Goal: Task Accomplishment & Management: Complete application form

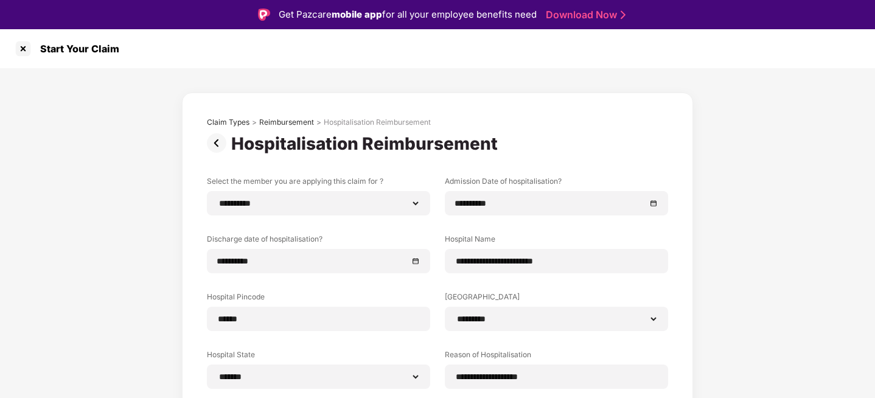
select select "**********"
select select "*********"
select select "*******"
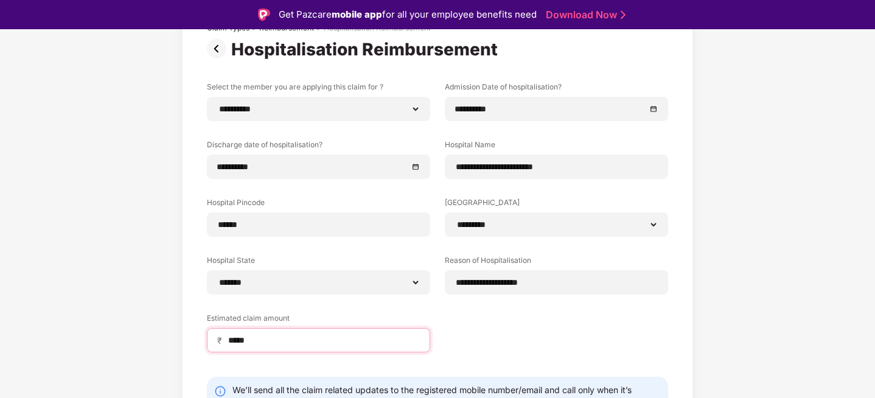
type input "*****"
click at [525, 322] on div "**********" at bounding box center [437, 226] width 461 height 289
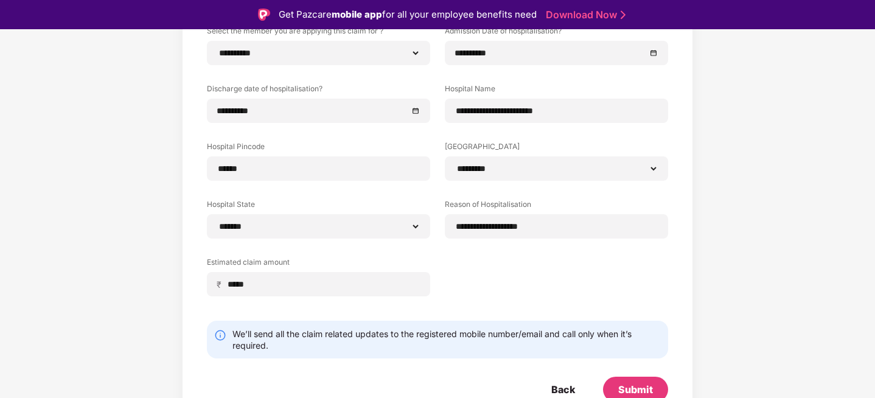
scroll to position [156, 0]
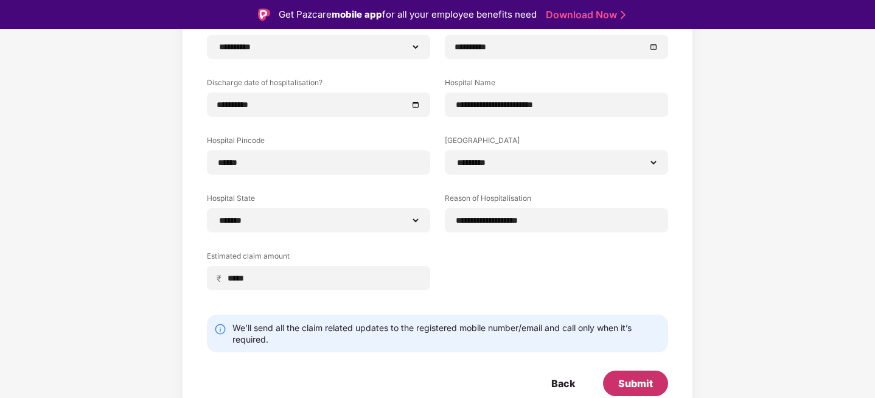
click at [636, 385] on div "Submit" at bounding box center [635, 383] width 35 height 13
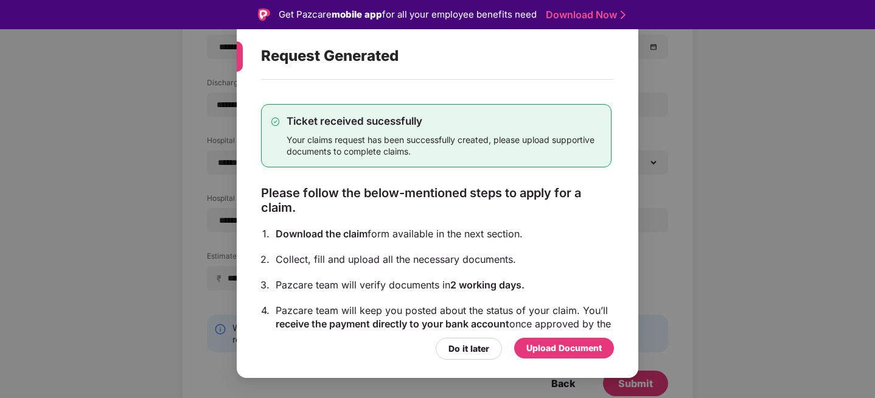
click at [543, 346] on div "Upload Document" at bounding box center [564, 347] width 75 height 13
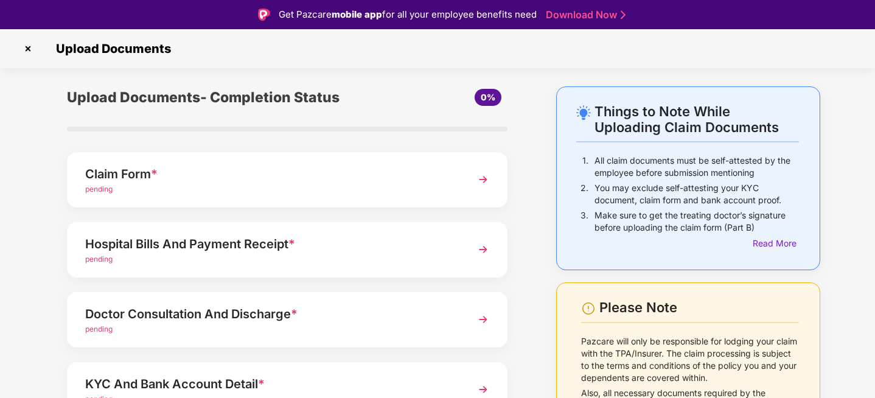
click at [482, 184] on img at bounding box center [483, 180] width 22 height 22
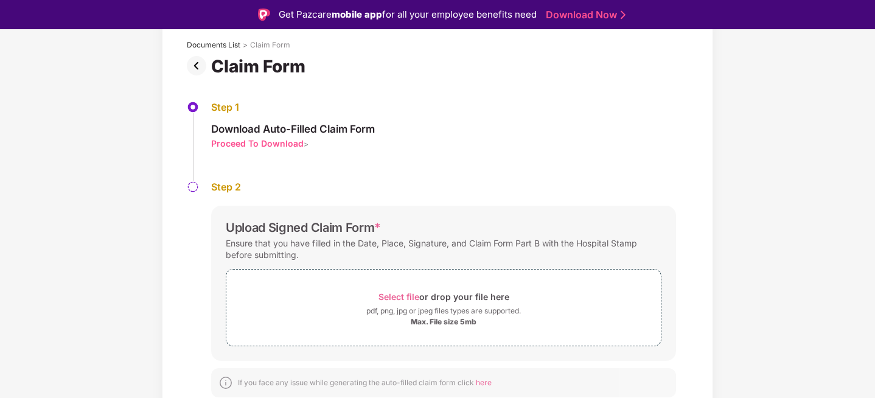
scroll to position [72, 0]
click at [401, 294] on span "Select file" at bounding box center [399, 295] width 41 height 10
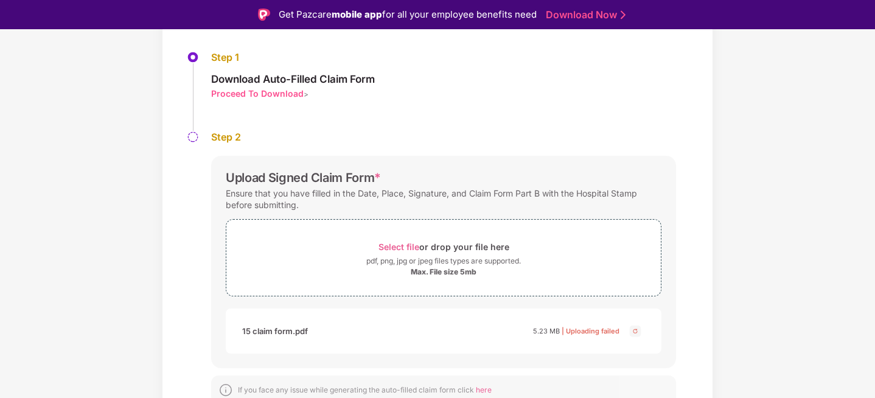
scroll to position [130, 0]
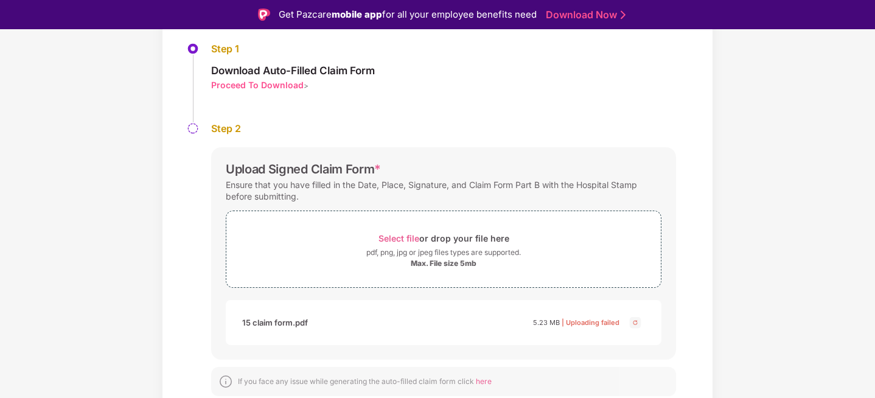
click at [636, 324] on img at bounding box center [635, 322] width 15 height 15
click at [272, 87] on div "Proceed To Download" at bounding box center [257, 85] width 93 height 12
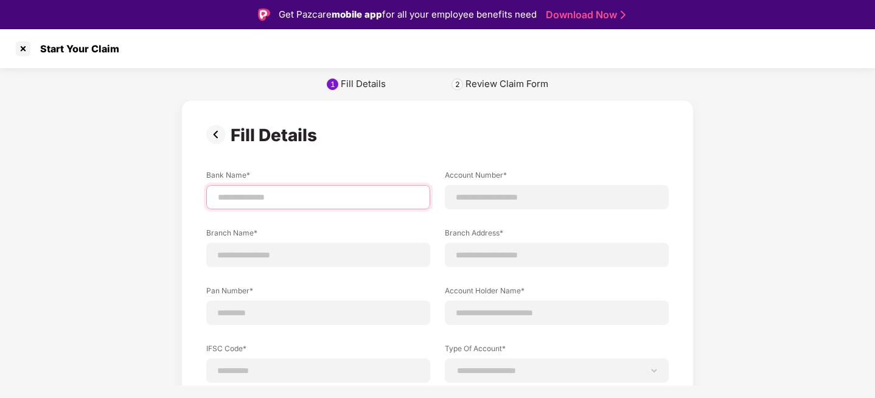
click at [290, 191] on input at bounding box center [318, 197] width 203 height 13
type input "**********"
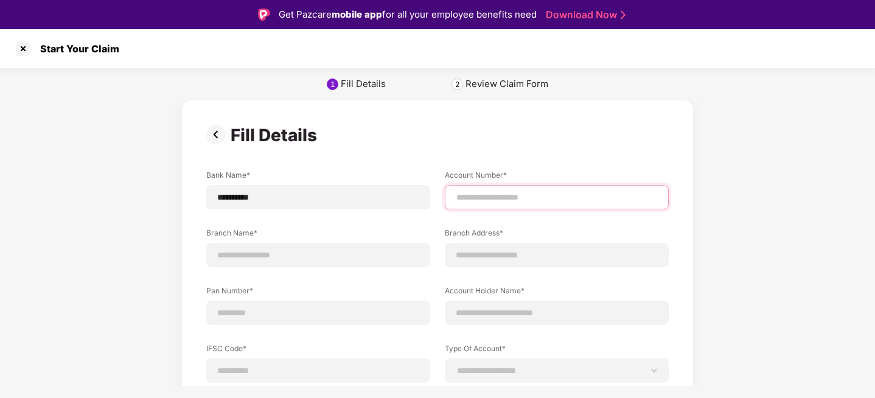
click at [485, 203] on input at bounding box center [556, 197] width 203 height 13
type input "**********"
drag, startPoint x: 539, startPoint y: 195, endPoint x: 390, endPoint y: 195, distance: 149.7
click at [390, 195] on div "**********" at bounding box center [437, 343] width 463 height 347
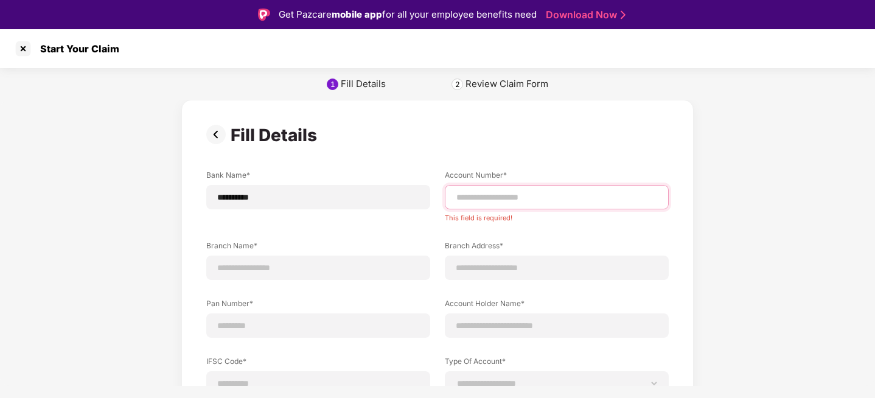
paste input "**********"
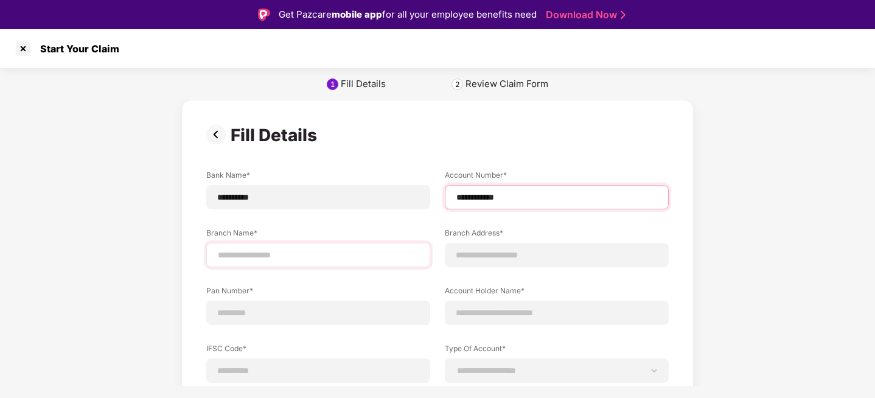
type input "**********"
click at [236, 256] on input at bounding box center [318, 255] width 203 height 13
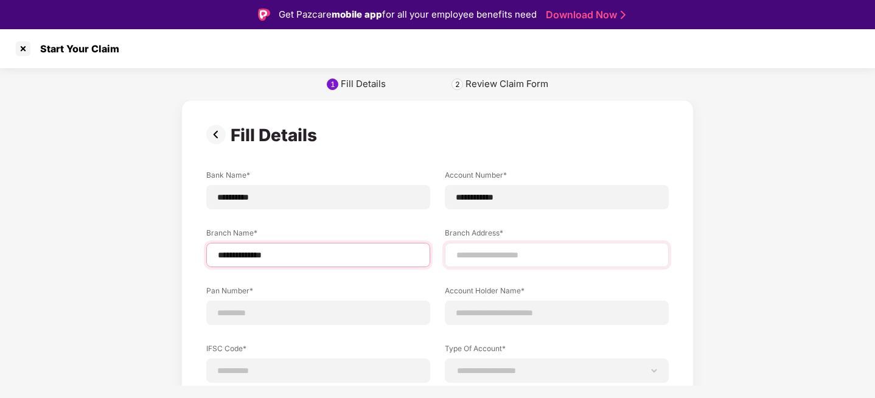
type input "**********"
click at [490, 251] on input at bounding box center [556, 255] width 203 height 13
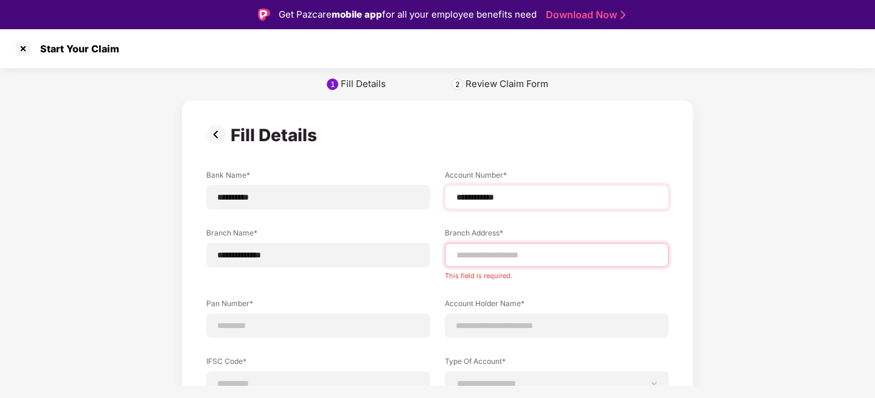
paste input "**********"
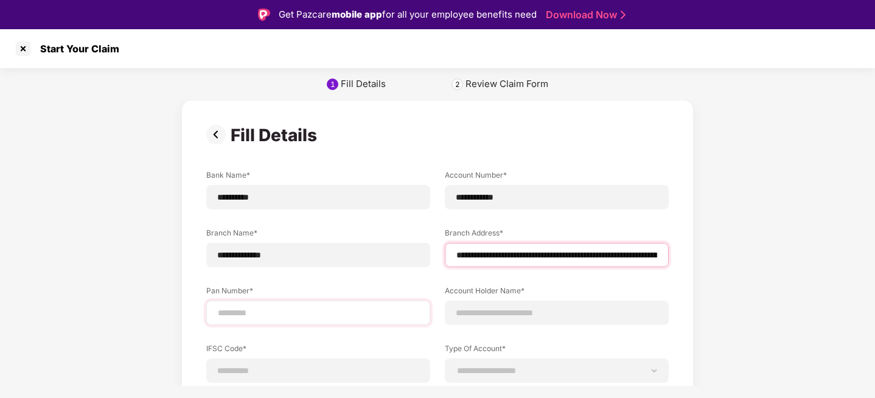
type input "**********"
click at [243, 315] on input at bounding box center [318, 313] width 203 height 13
type input "**********"
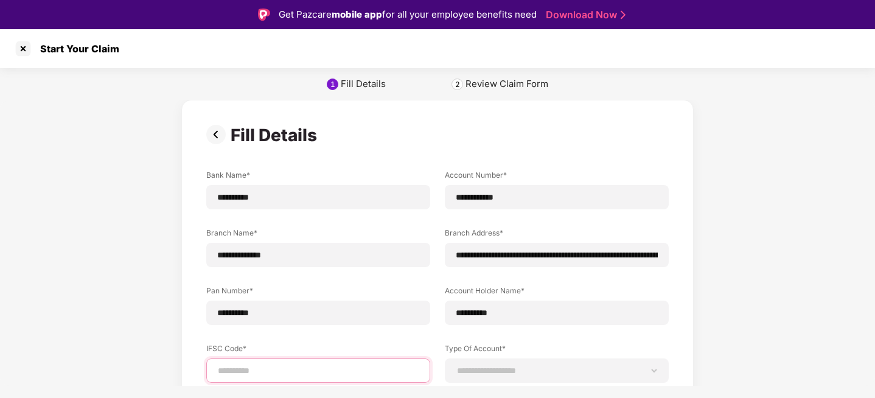
paste input "**********"
type input "**********"
paste input "**********"
type input "**********"
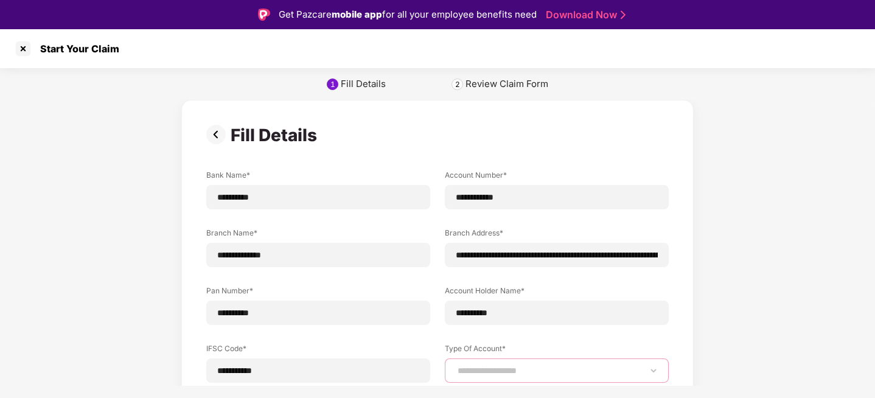
select select "*******"
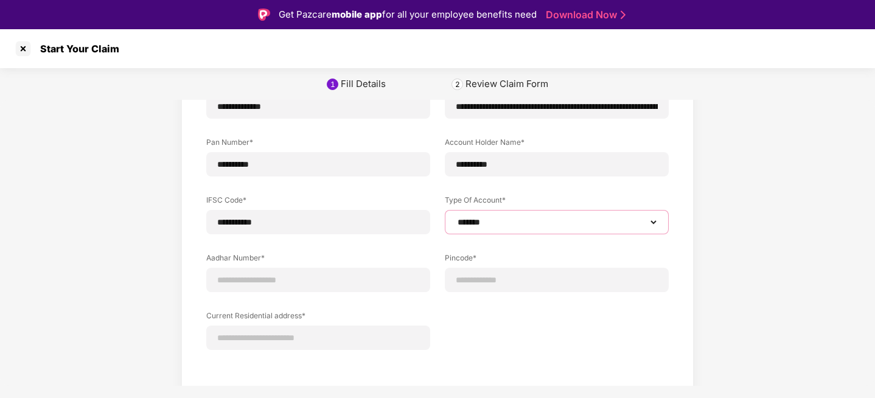
scroll to position [171, 0]
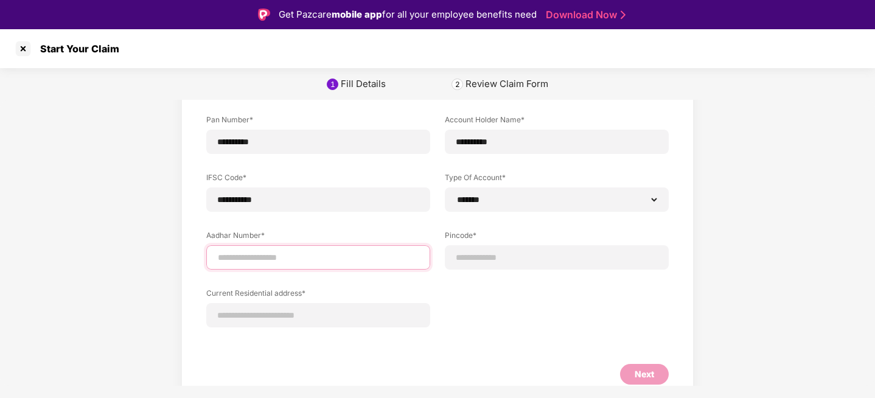
click at [285, 252] on input at bounding box center [318, 257] width 203 height 13
type input "**********"
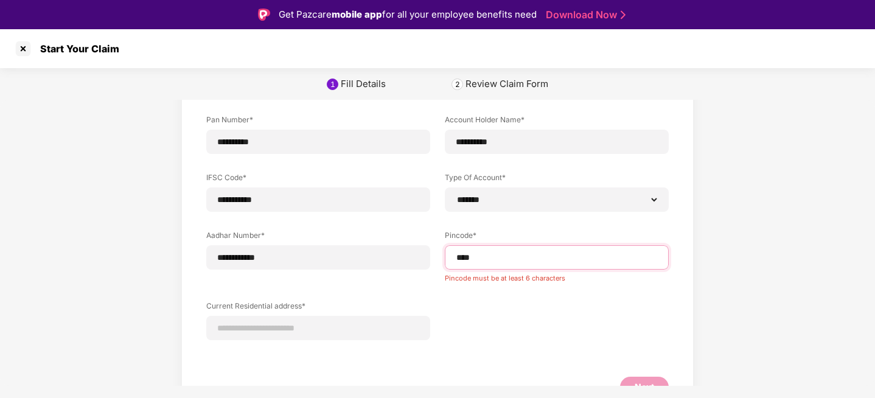
type input "*****"
select select "*******"
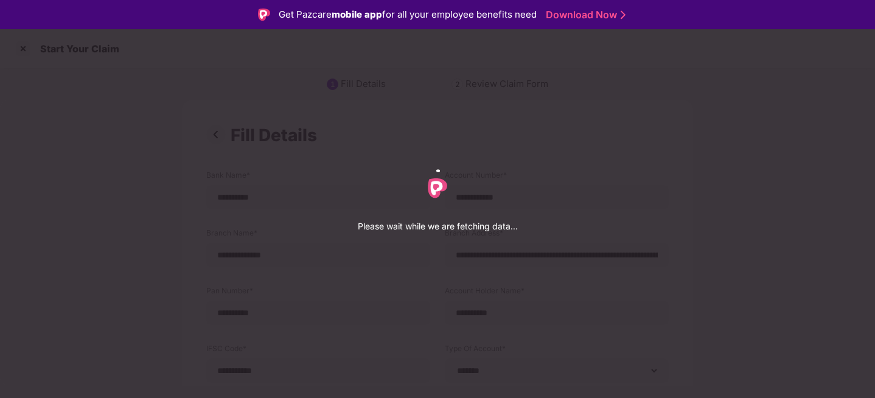
select select "*******"
select select "*********"
select select "*******"
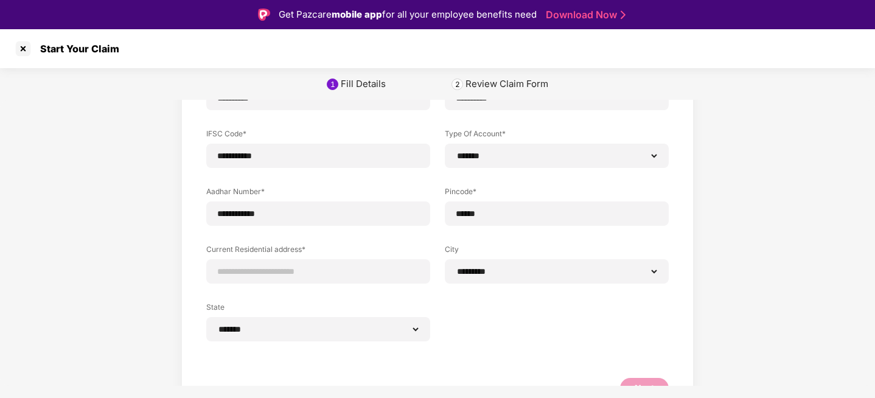
scroll to position [245, 0]
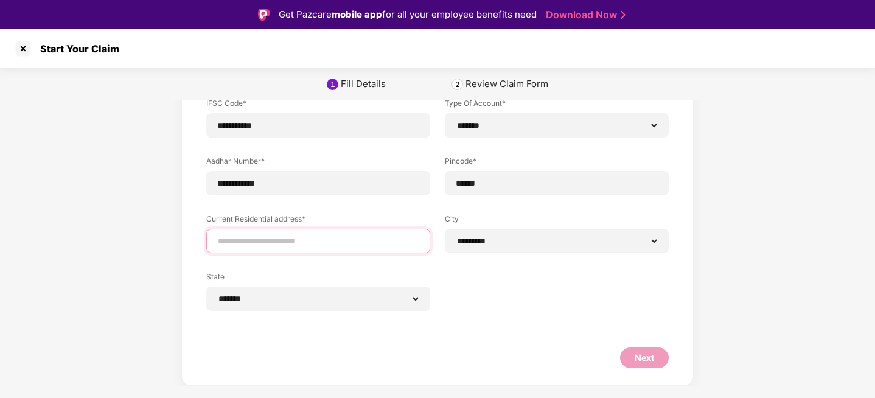
click at [290, 243] on input at bounding box center [318, 241] width 203 height 13
type input "**********"
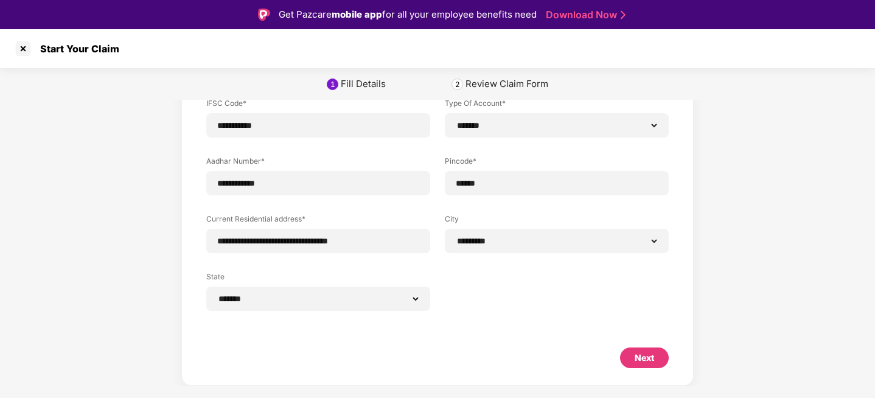
click at [528, 346] on form "**********" at bounding box center [437, 155] width 463 height 461
click at [642, 357] on div "Next" at bounding box center [644, 357] width 19 height 13
select select "*******"
select select "*********"
select select "*******"
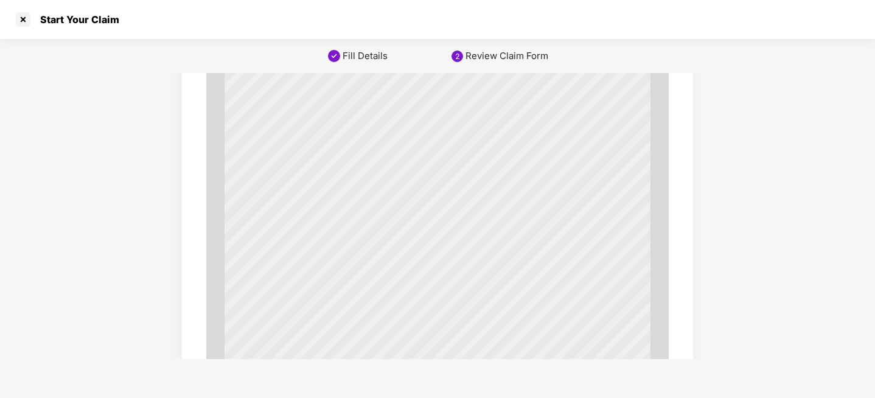
scroll to position [7291, 0]
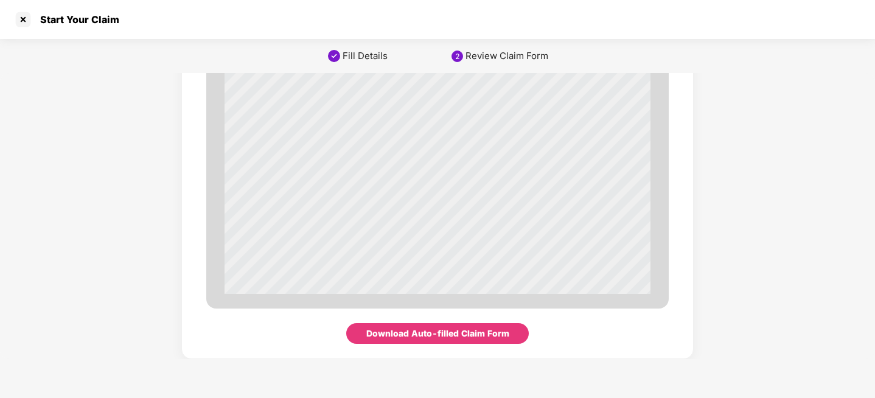
click at [444, 336] on div "Download Auto-filled Claim Form" at bounding box center [437, 333] width 143 height 13
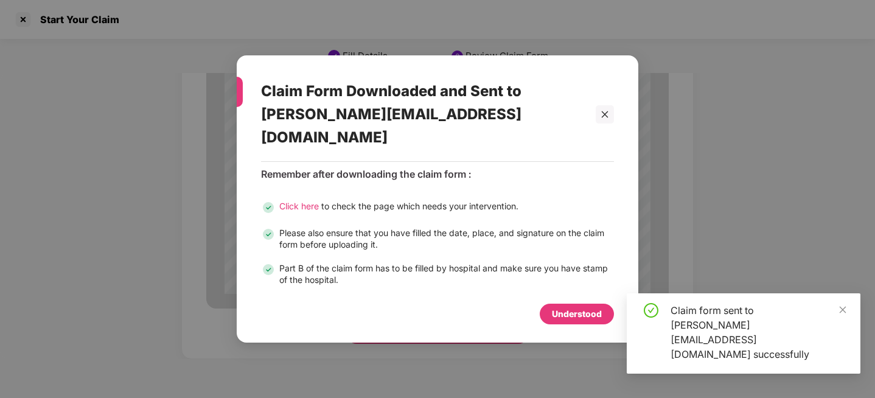
click at [573, 307] on div "Understood" at bounding box center [577, 313] width 50 height 13
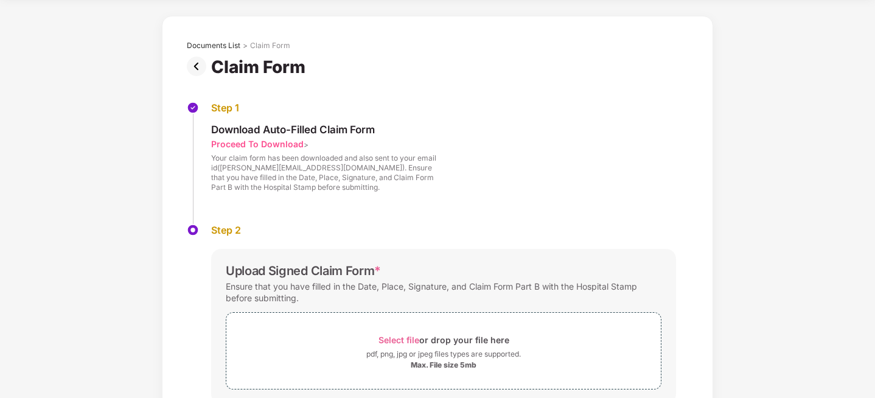
scroll to position [40, 0]
click at [197, 80] on div "Step 1 Download Auto-Filled Claim Form Proceed To Download > Your claim form ha…" at bounding box center [438, 273] width 538 height 388
click at [198, 72] on img at bounding box center [199, 67] width 24 height 19
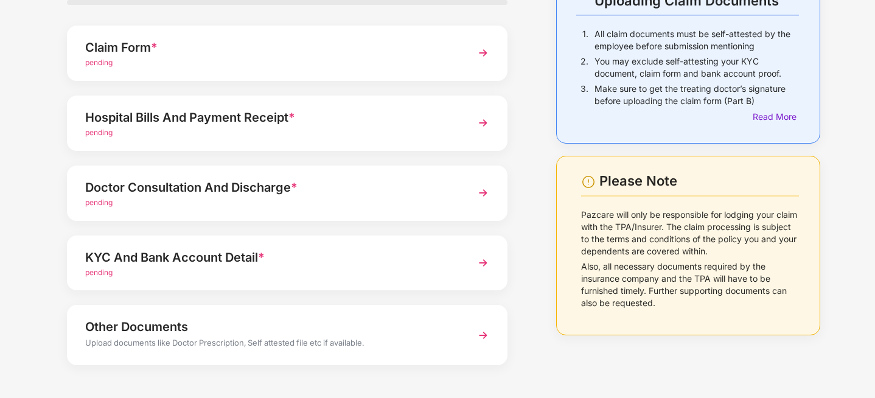
scroll to position [128, 0]
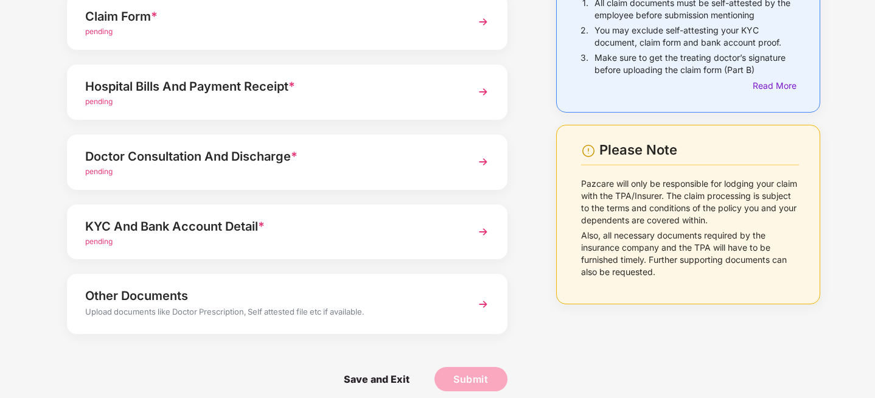
click at [440, 228] on div "KYC And Bank Account Detail *" at bounding box center [270, 226] width 370 height 19
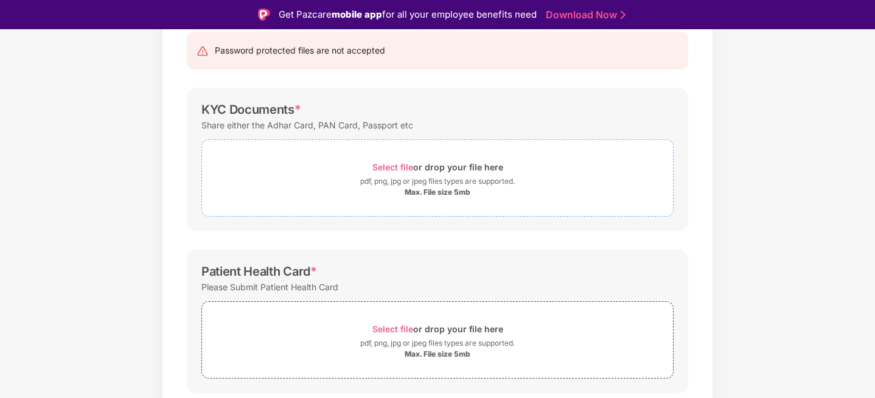
click at [395, 166] on span "Select file" at bounding box center [393, 167] width 41 height 10
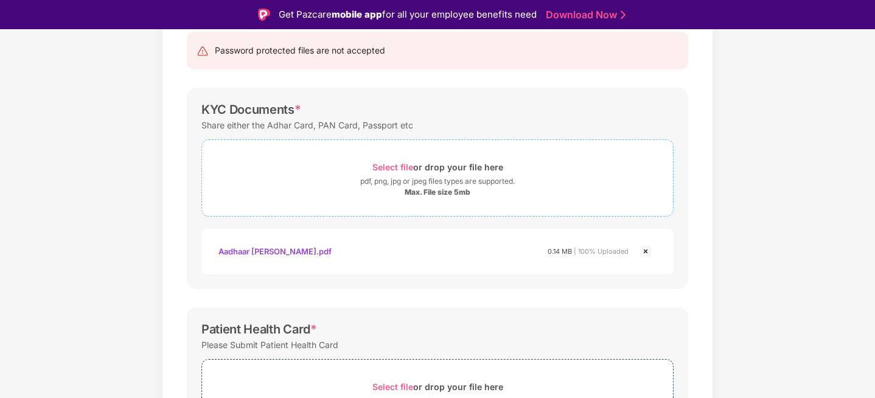
click at [396, 170] on span "Select file" at bounding box center [393, 167] width 41 height 10
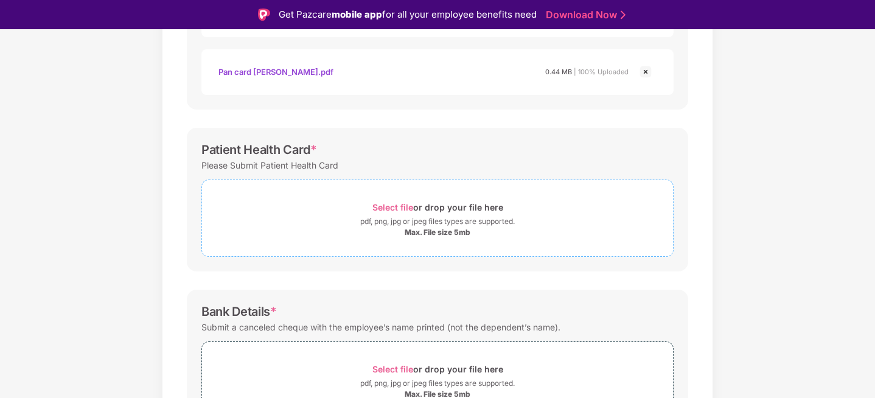
scroll to position [374, 0]
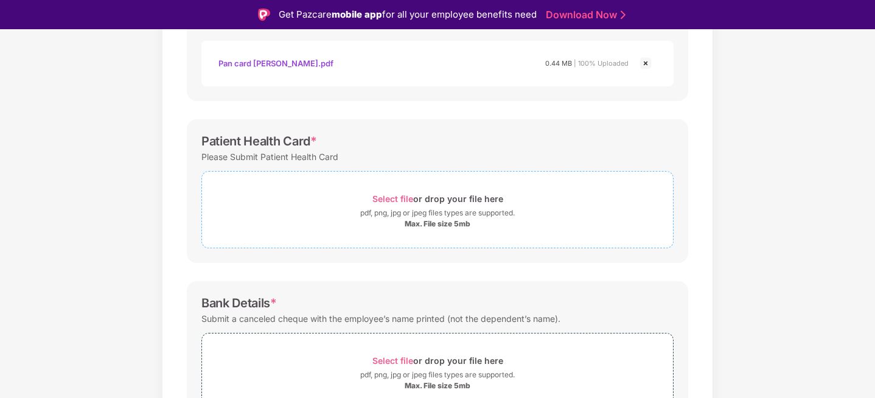
click at [393, 200] on span "Select file" at bounding box center [393, 199] width 41 height 10
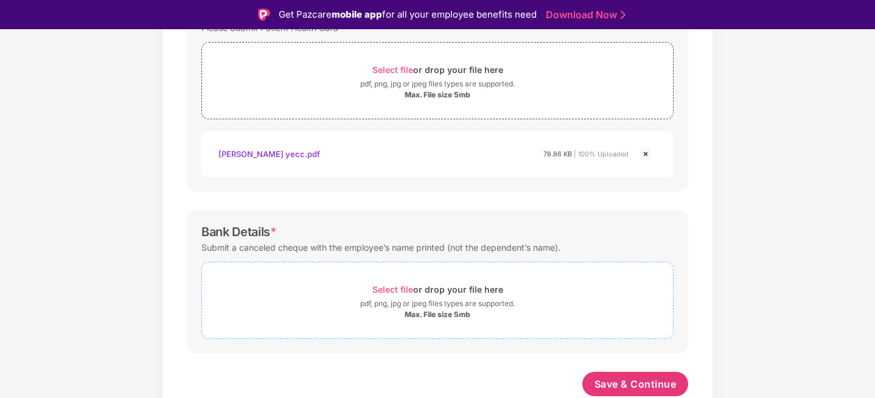
scroll to position [503, 0]
click at [633, 387] on span "Save & Continue" at bounding box center [636, 383] width 82 height 13
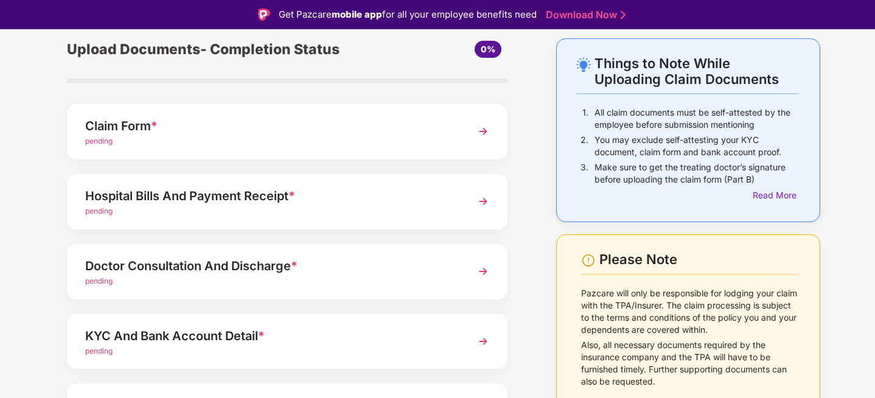
scroll to position [46, 0]
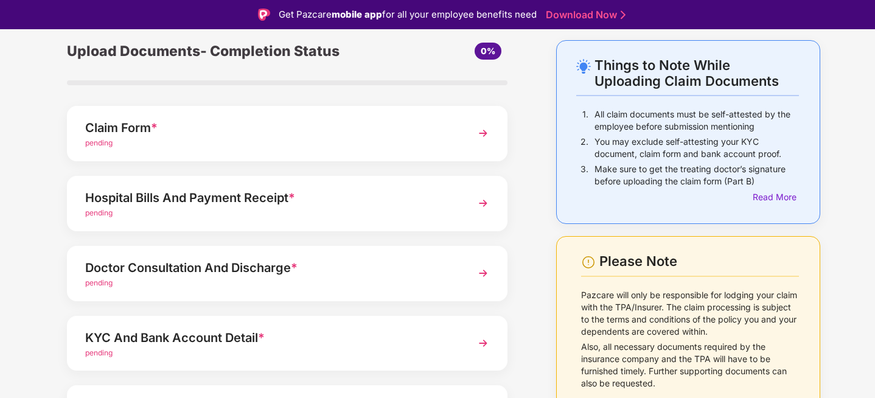
click at [464, 207] on div "Hospital Bills And Payment Receipt * pending" at bounding box center [287, 203] width 441 height 55
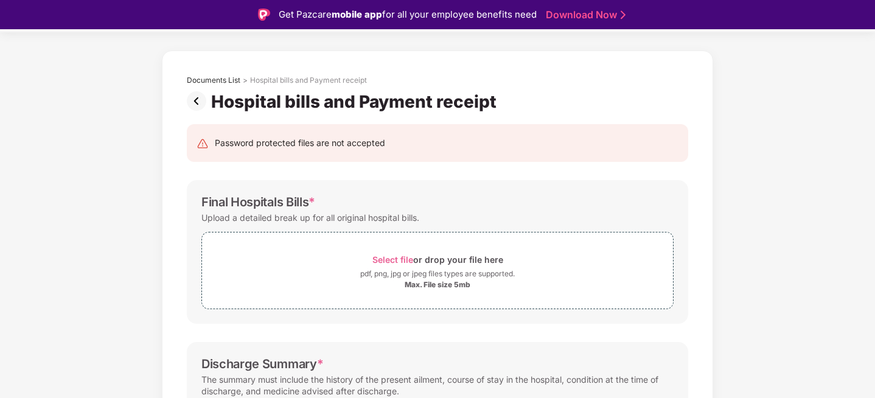
scroll to position [35, 0]
click at [198, 102] on img at bounding box center [199, 102] width 24 height 19
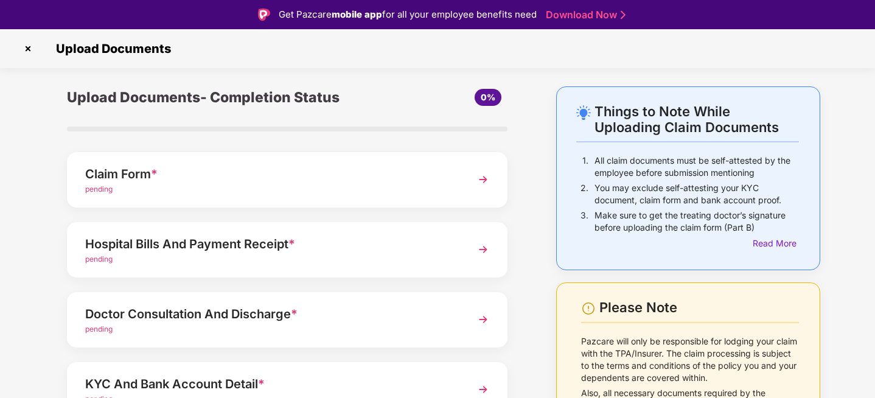
click at [326, 183] on div "Claim Form *" at bounding box center [270, 173] width 370 height 19
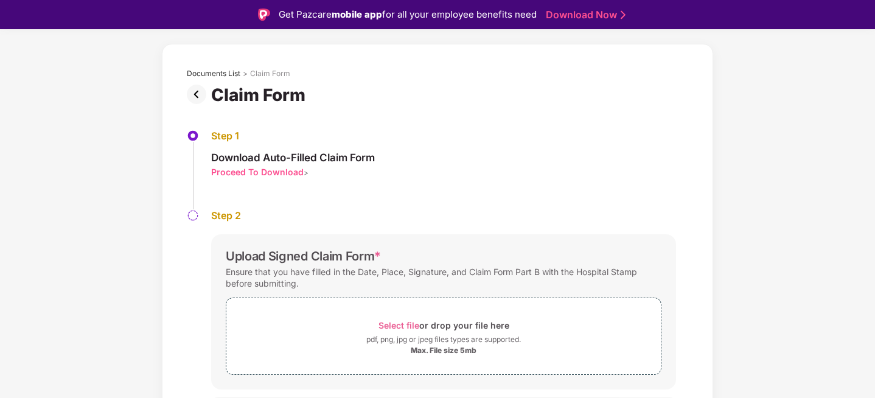
scroll to position [72, 0]
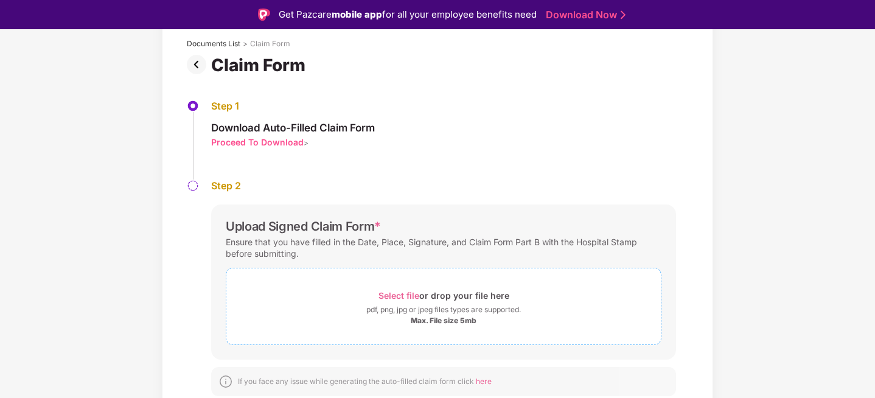
click at [394, 294] on span "Select file" at bounding box center [399, 295] width 41 height 10
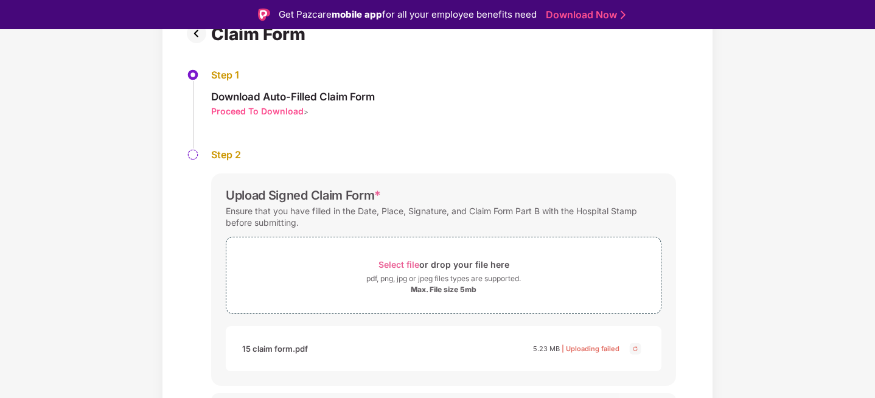
scroll to position [130, 0]
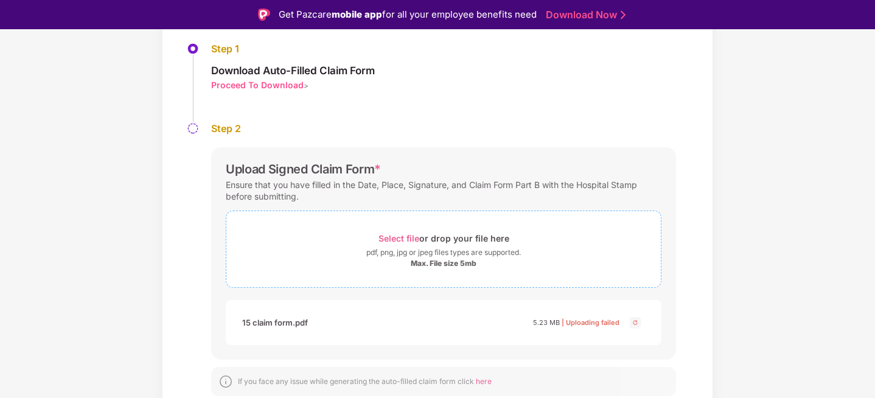
click at [400, 234] on span "Select file" at bounding box center [399, 238] width 41 height 10
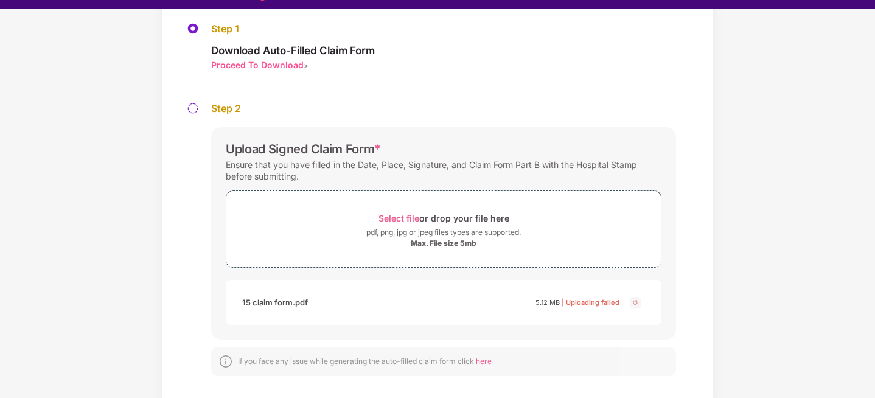
scroll to position [29, 0]
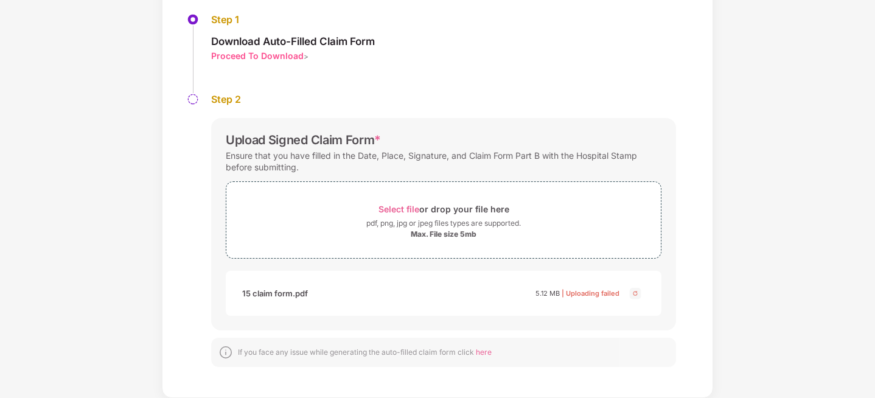
click at [636, 295] on img at bounding box center [635, 293] width 15 height 15
click at [636, 290] on img at bounding box center [635, 293] width 15 height 15
click at [603, 293] on span "| Uploading failed" at bounding box center [591, 293] width 58 height 9
click at [635, 294] on img at bounding box center [635, 293] width 15 height 15
click at [402, 208] on span "Select file" at bounding box center [399, 209] width 41 height 10
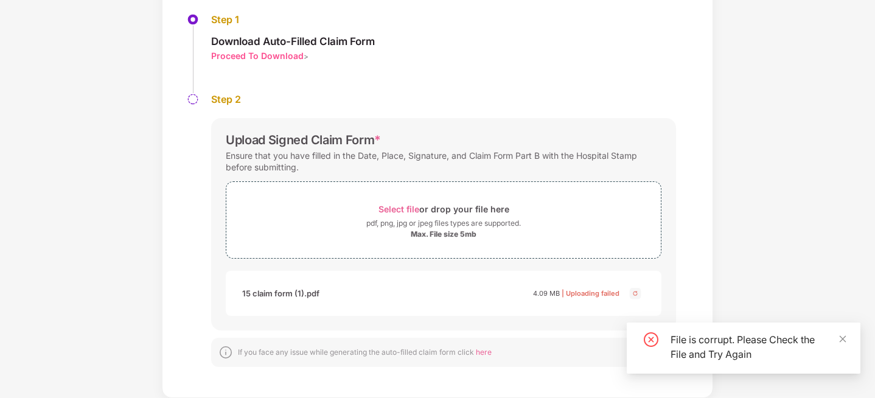
scroll to position [130, 0]
click at [844, 340] on icon "close" at bounding box center [843, 339] width 9 height 9
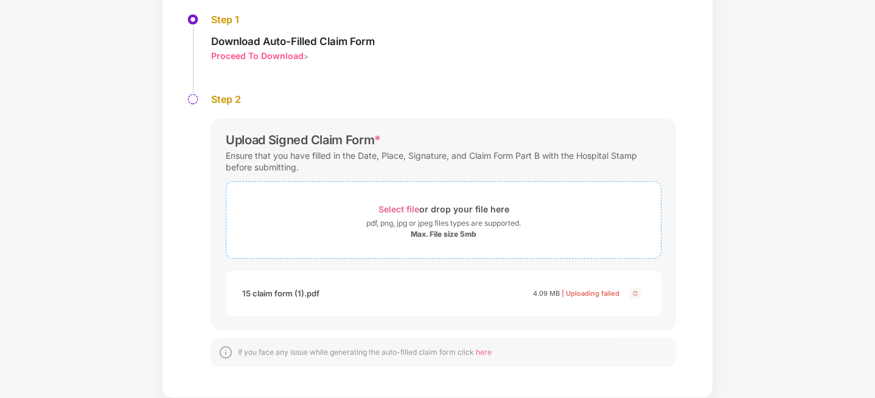
click at [385, 209] on span "Select file" at bounding box center [399, 209] width 41 height 10
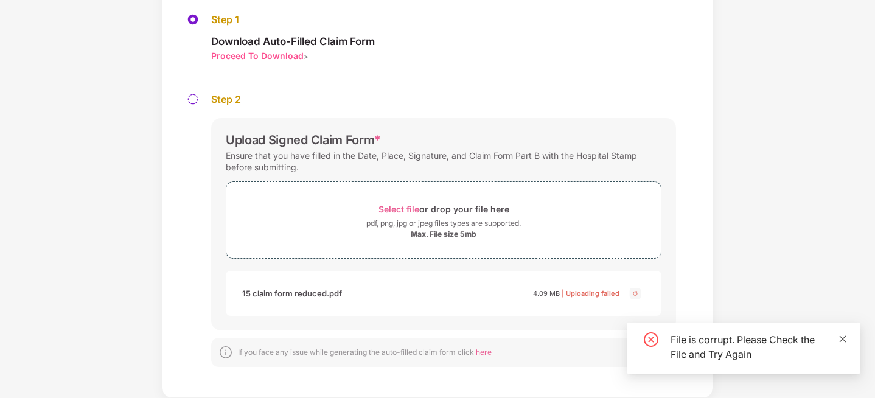
click at [841, 338] on icon "close" at bounding box center [843, 339] width 9 height 9
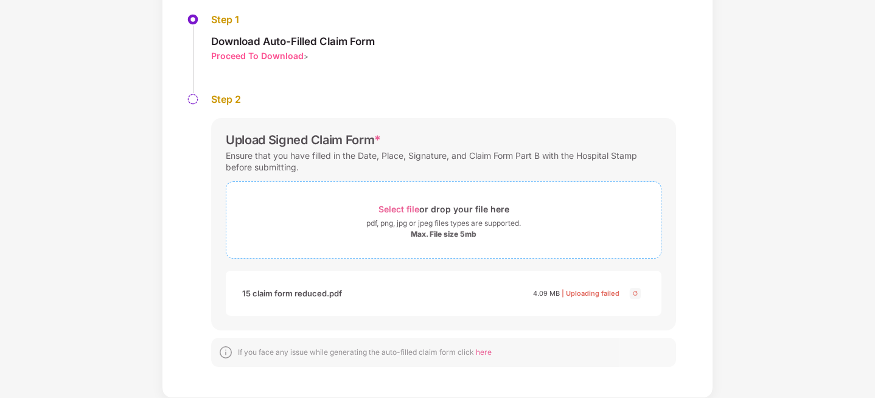
click at [408, 214] on span "Select file" at bounding box center [399, 209] width 41 height 10
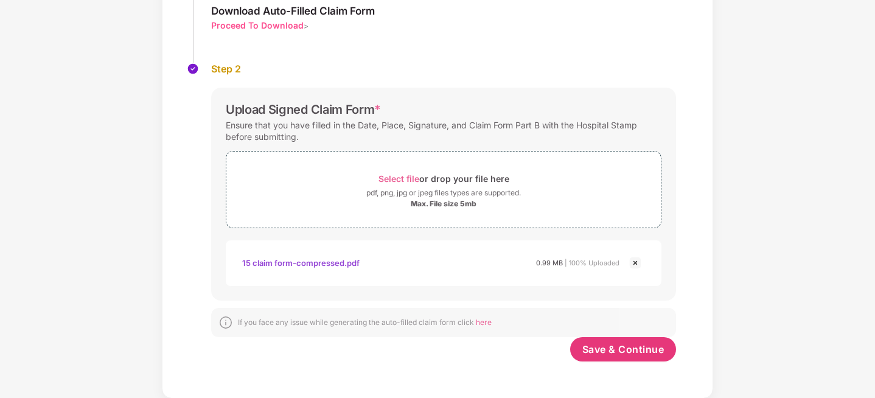
scroll to position [161, 0]
click at [625, 349] on span "Save & Continue" at bounding box center [624, 348] width 82 height 13
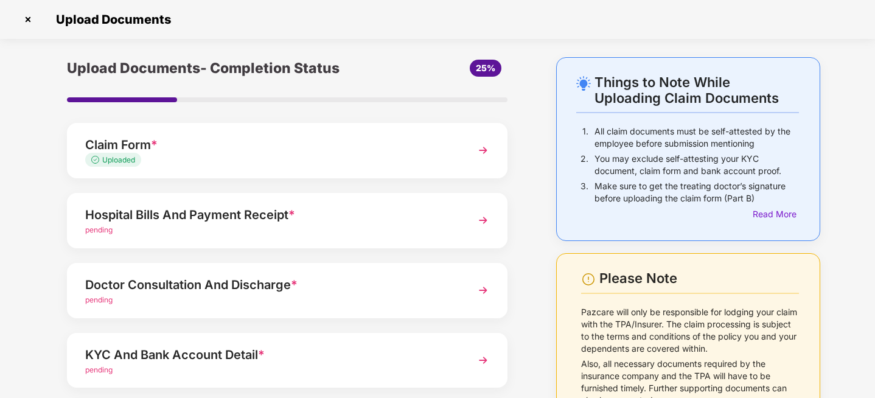
click at [343, 226] on div "pending" at bounding box center [270, 231] width 370 height 12
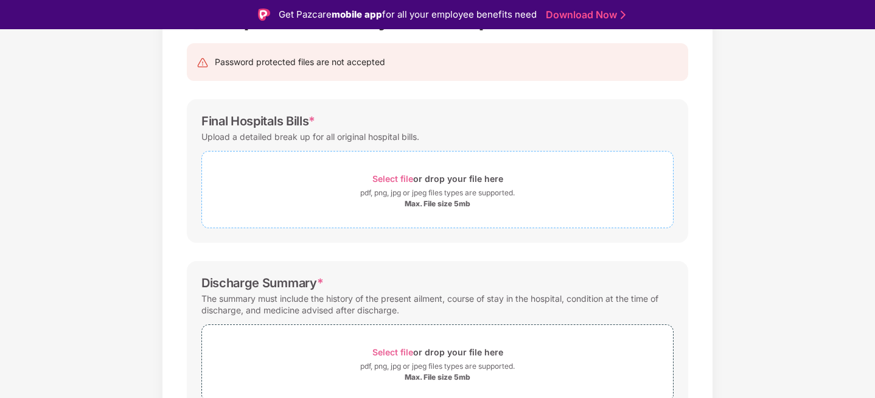
scroll to position [122, 0]
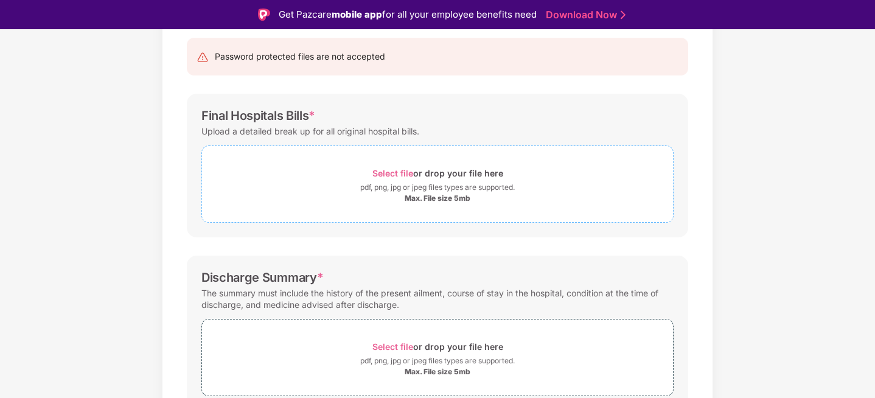
click at [401, 173] on span "Select file" at bounding box center [393, 173] width 41 height 10
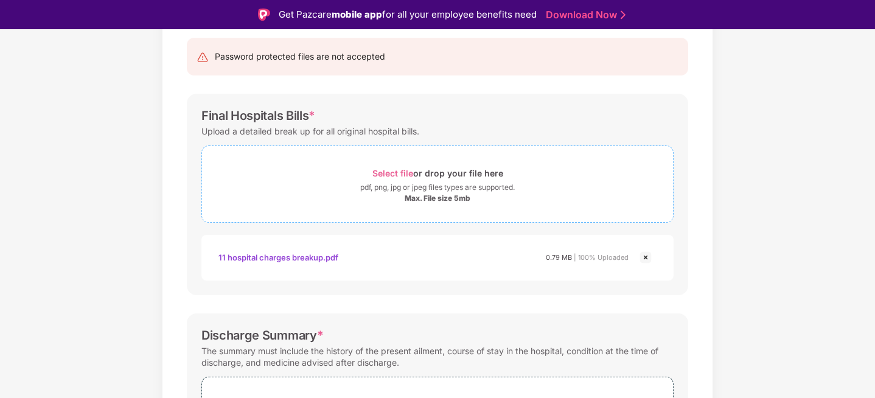
click at [397, 173] on span "Select file" at bounding box center [393, 173] width 41 height 10
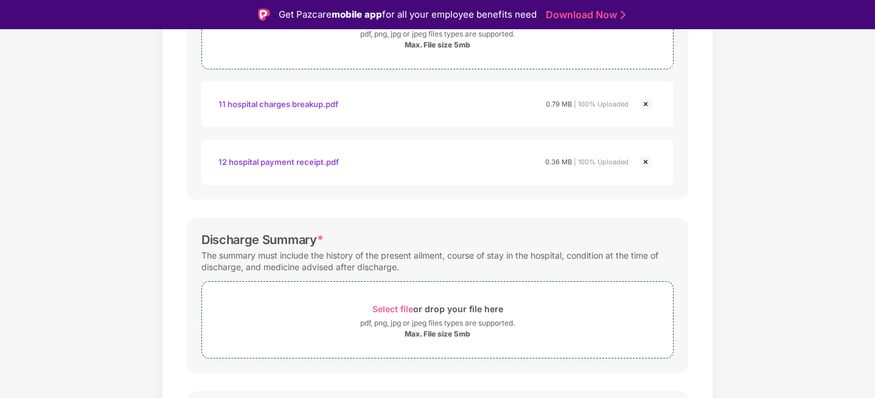
scroll to position [289, 0]
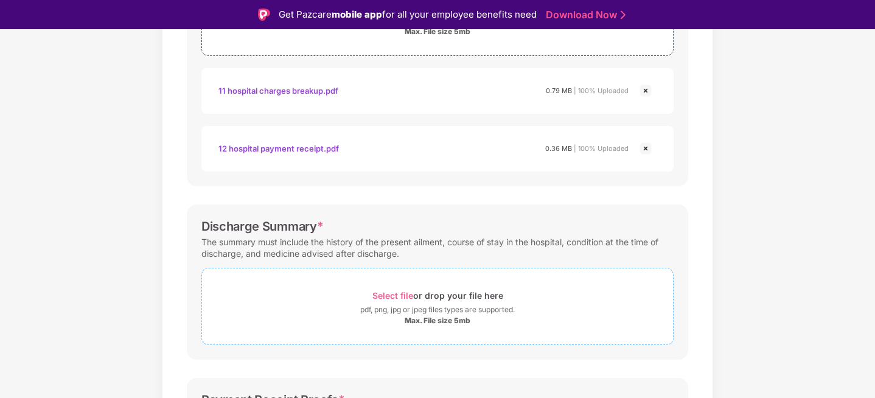
click at [388, 293] on span "Select file" at bounding box center [393, 295] width 41 height 10
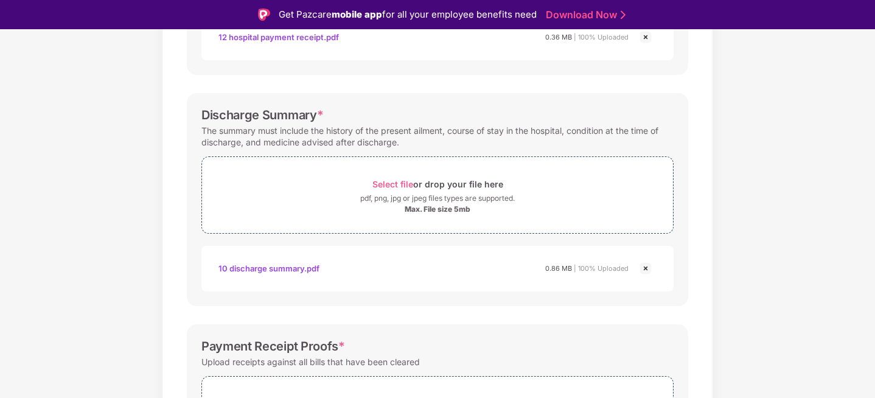
scroll to position [515, 0]
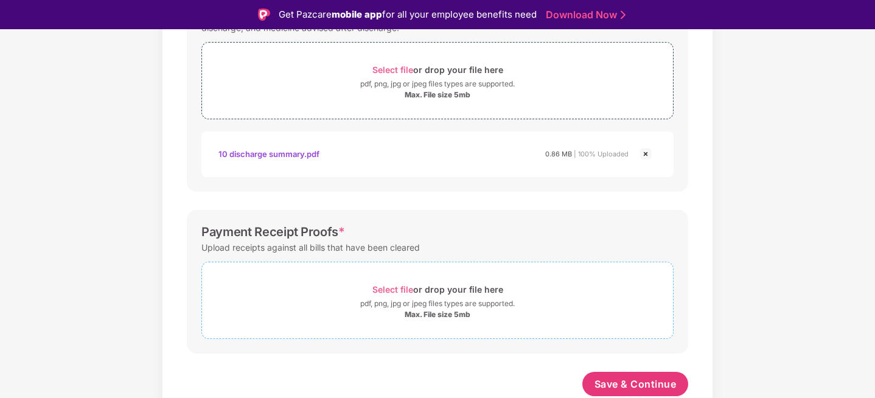
click at [396, 289] on span "Select file" at bounding box center [393, 289] width 41 height 10
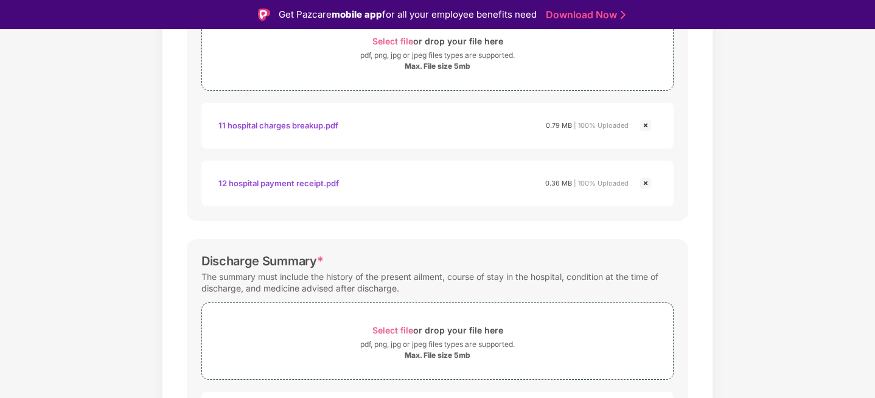
scroll to position [247, 0]
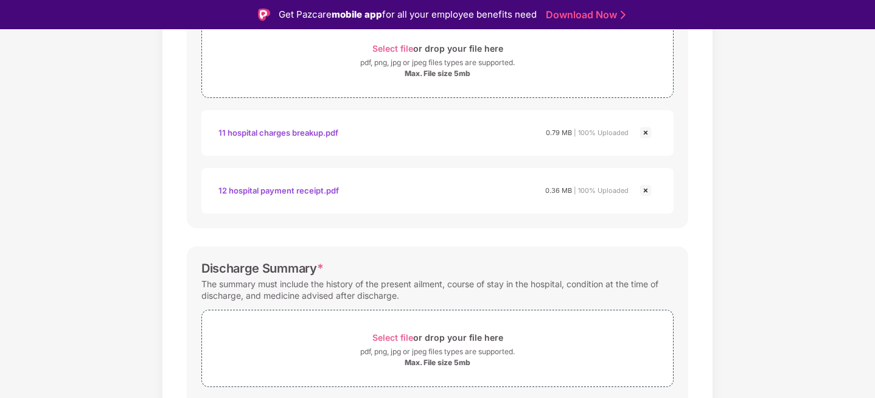
click at [645, 190] on img at bounding box center [646, 190] width 15 height 15
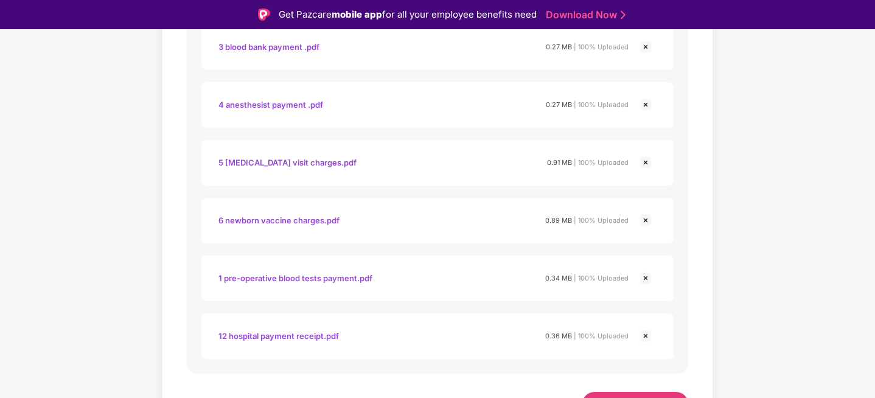
scroll to position [804, 0]
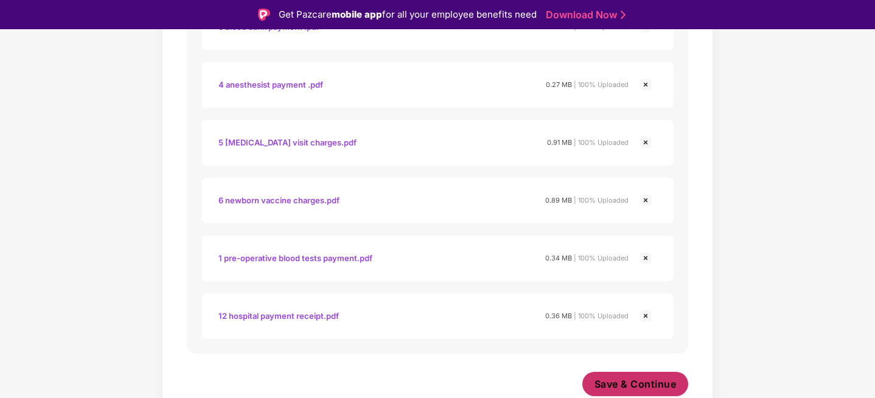
click at [626, 382] on span "Save & Continue" at bounding box center [636, 383] width 82 height 13
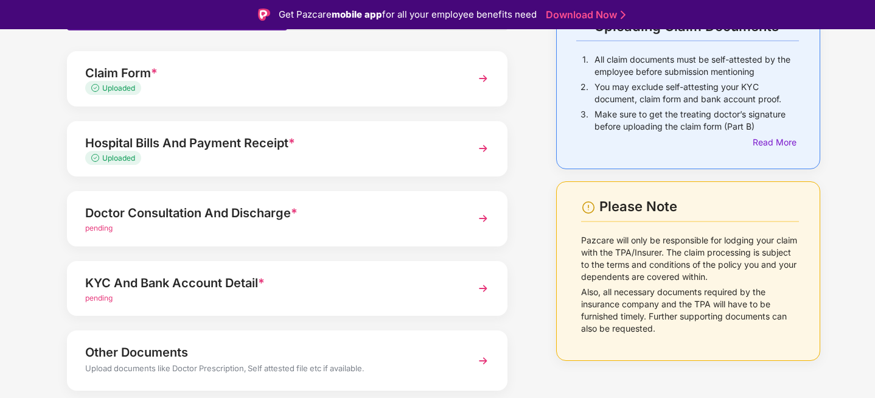
scroll to position [106, 0]
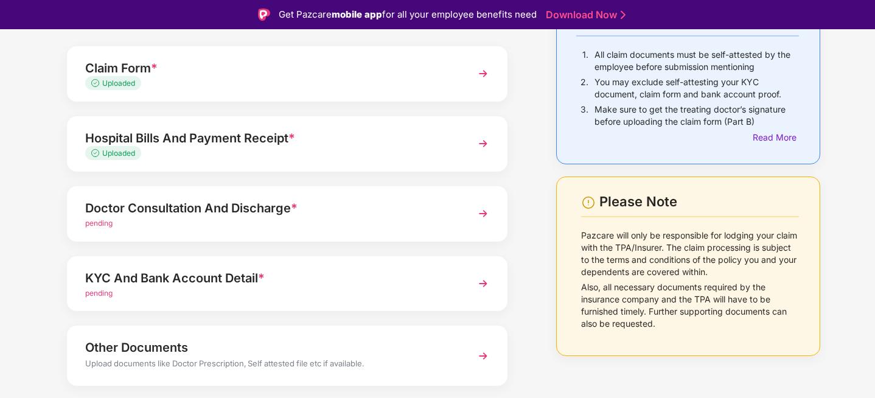
click at [476, 214] on img at bounding box center [483, 214] width 22 height 22
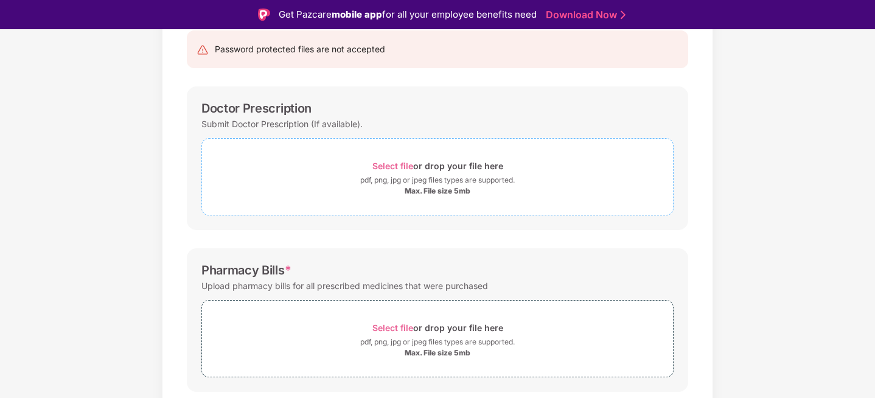
scroll to position [132, 0]
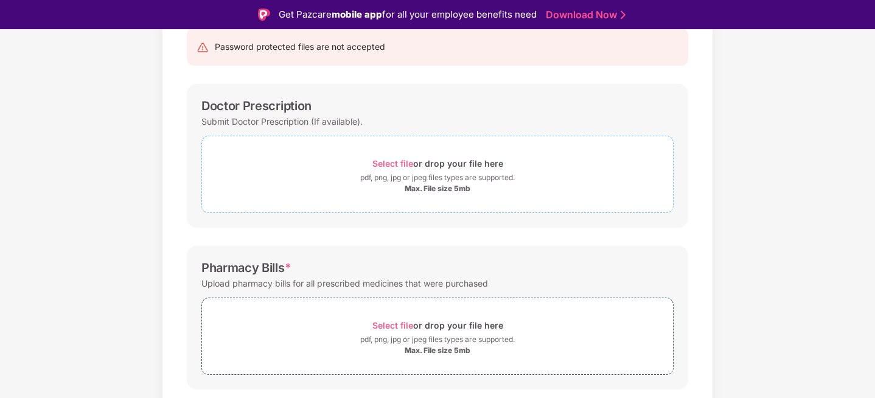
click at [397, 164] on span "Select file" at bounding box center [393, 163] width 41 height 10
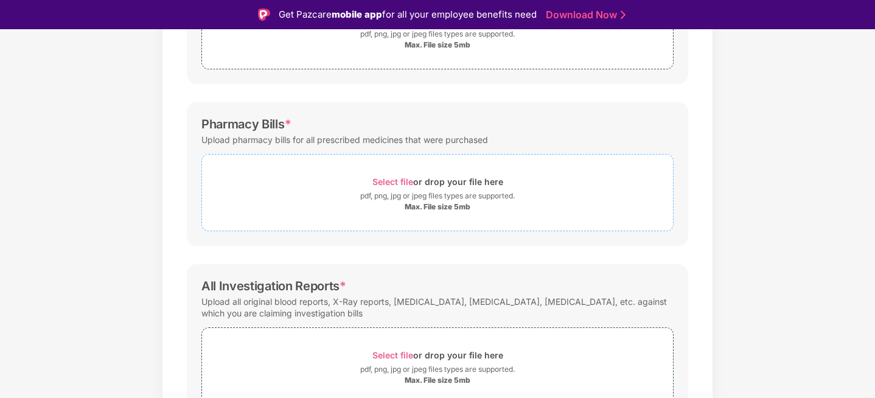
scroll to position [278, 0]
click at [390, 180] on span "Select file" at bounding box center [393, 180] width 41 height 10
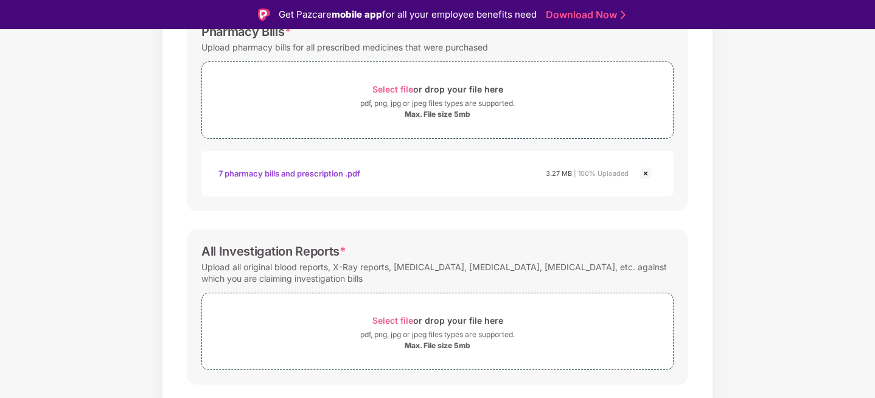
scroll to position [399, 0]
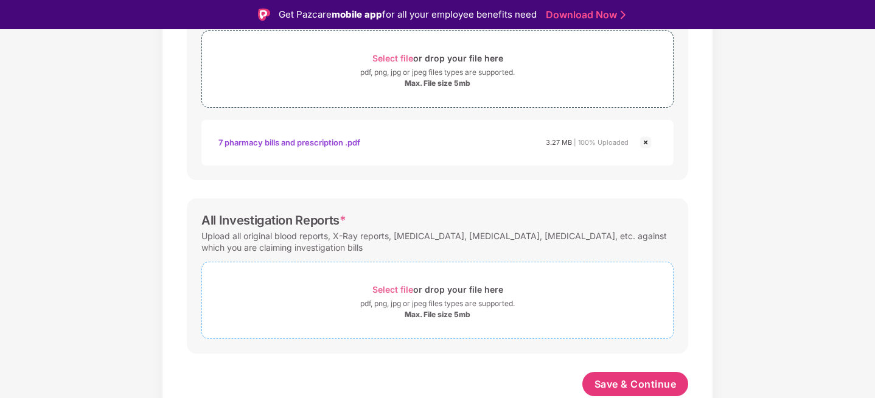
click at [391, 286] on span "Select file" at bounding box center [393, 289] width 41 height 10
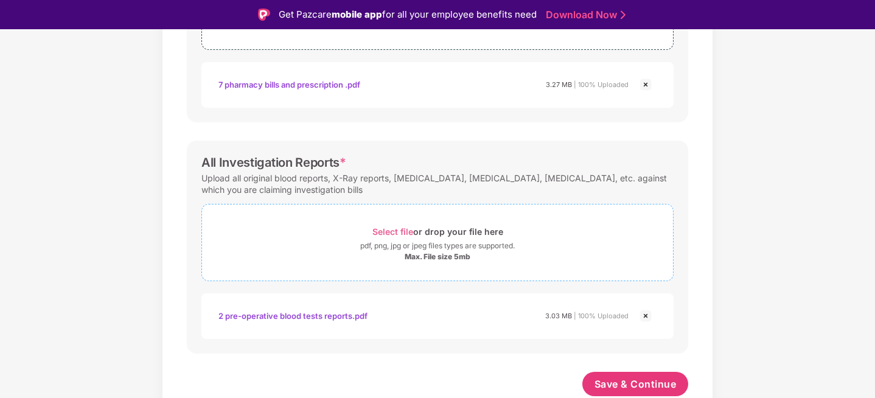
scroll to position [29, 0]
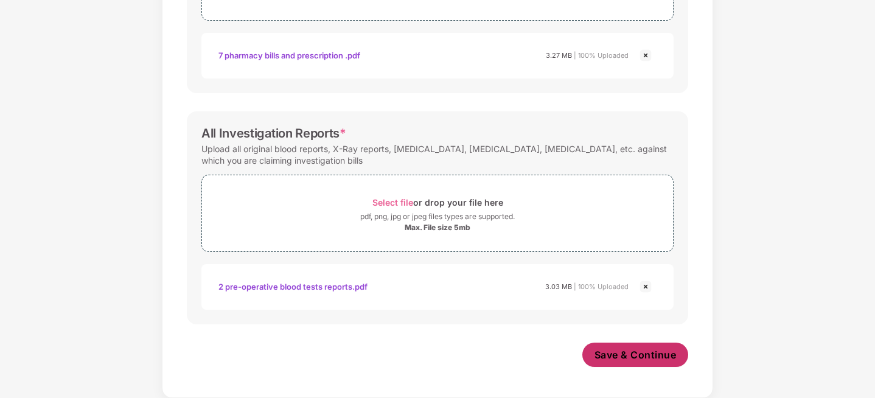
click at [618, 349] on span "Save & Continue" at bounding box center [636, 354] width 82 height 13
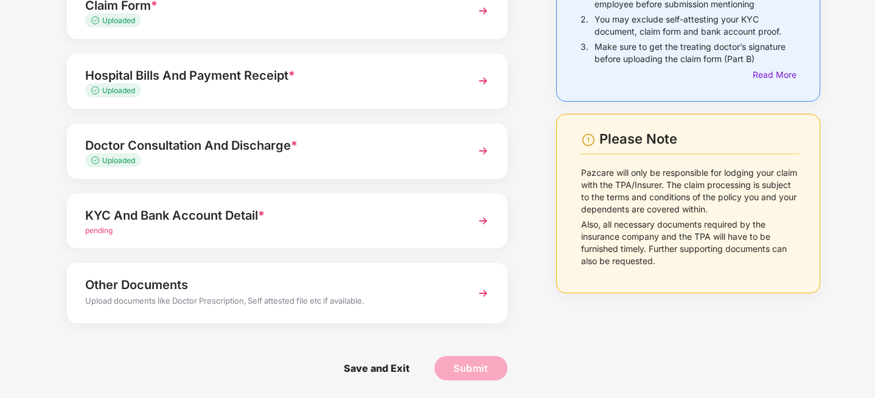
scroll to position [140, 0]
click at [482, 217] on img at bounding box center [483, 220] width 22 height 22
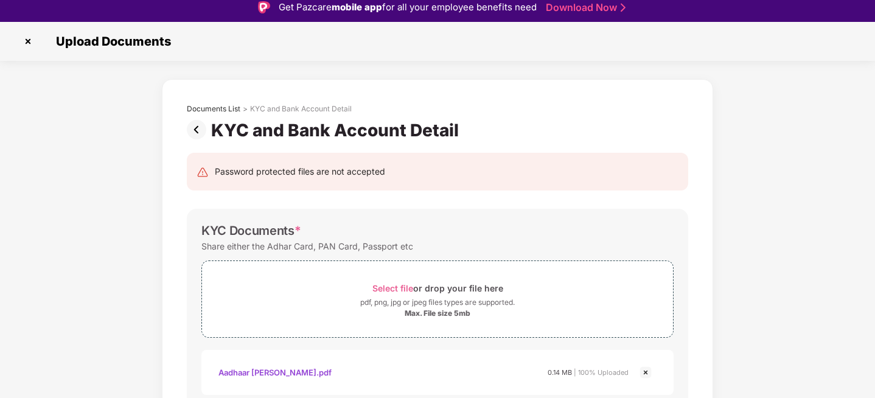
click at [200, 128] on img at bounding box center [199, 129] width 24 height 19
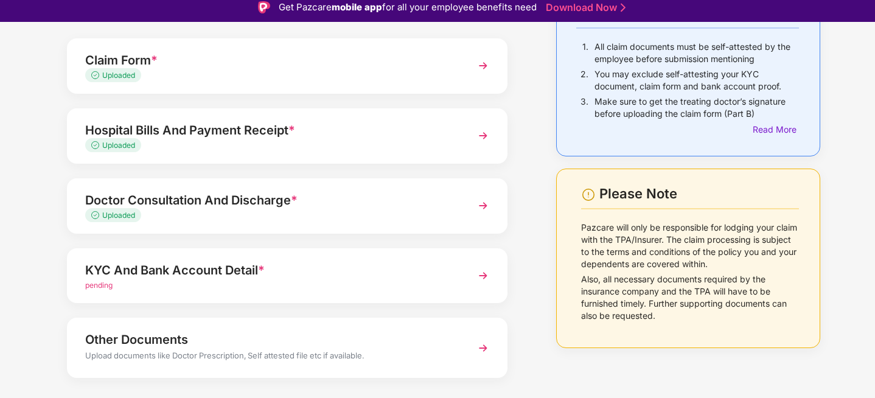
scroll to position [140, 0]
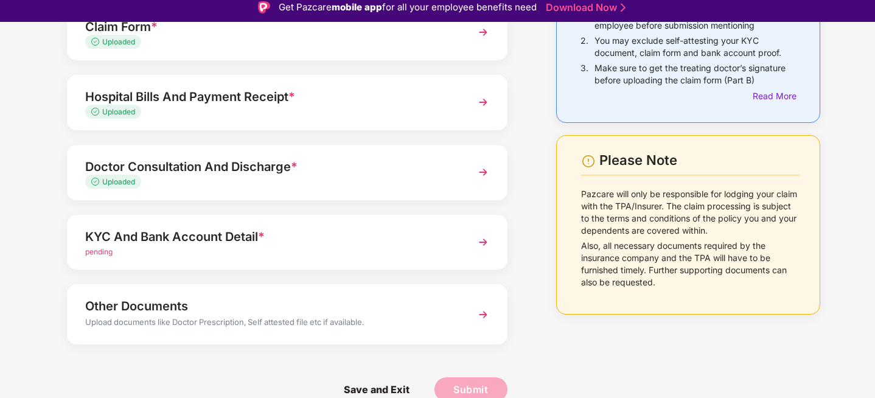
click at [178, 309] on div "Other Documents" at bounding box center [270, 305] width 370 height 19
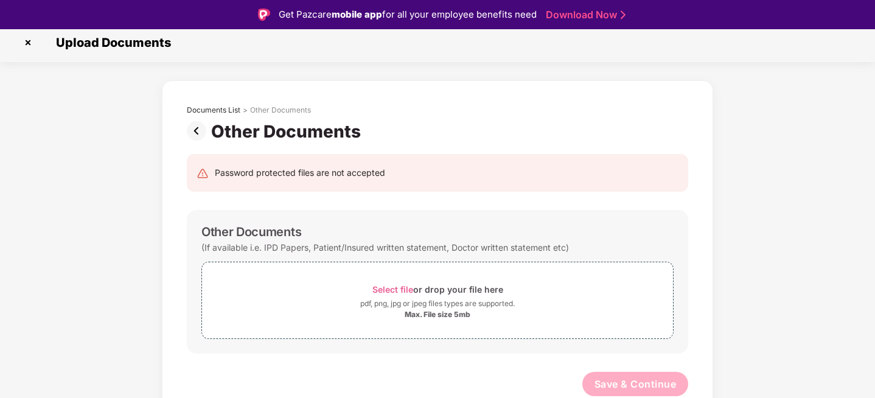
scroll to position [29, 0]
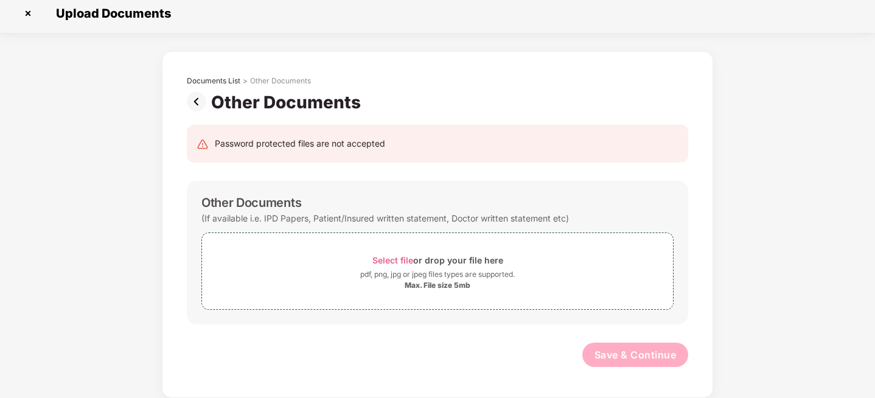
click at [197, 102] on img at bounding box center [199, 101] width 24 height 19
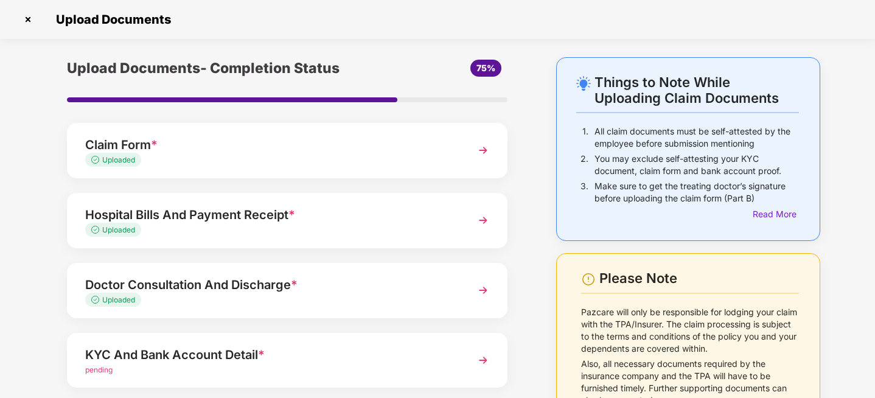
click at [264, 163] on div "Uploaded" at bounding box center [270, 161] width 370 height 12
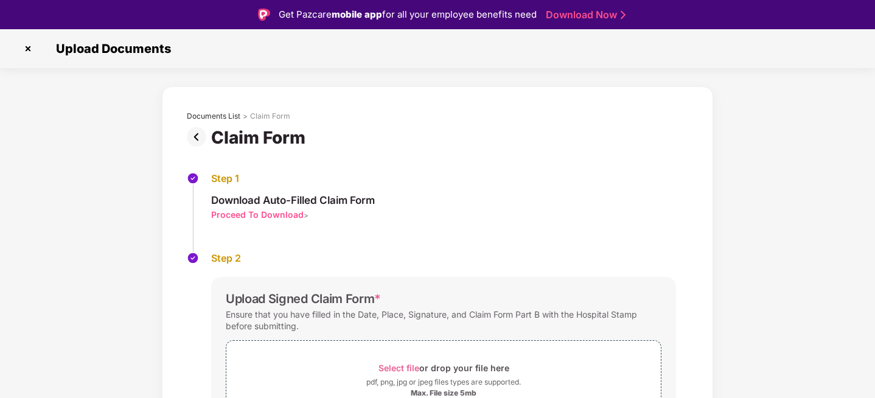
click at [192, 125] on div "Documents List > Claim Form" at bounding box center [438, 119] width 502 height 16
click at [194, 131] on img at bounding box center [199, 136] width 24 height 19
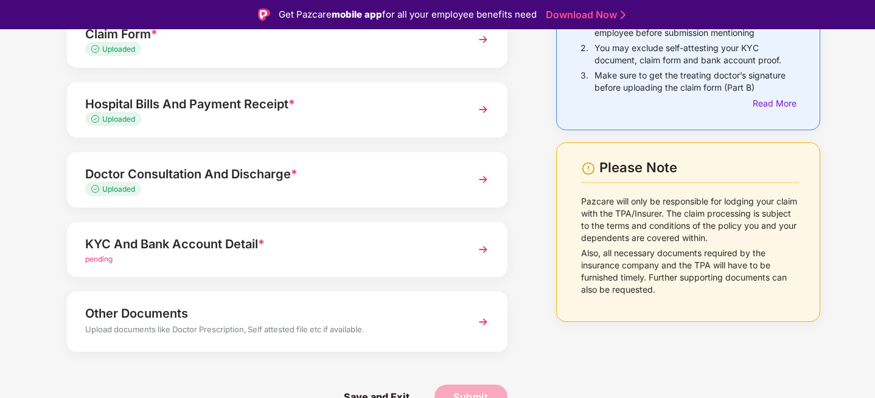
scroll to position [29, 0]
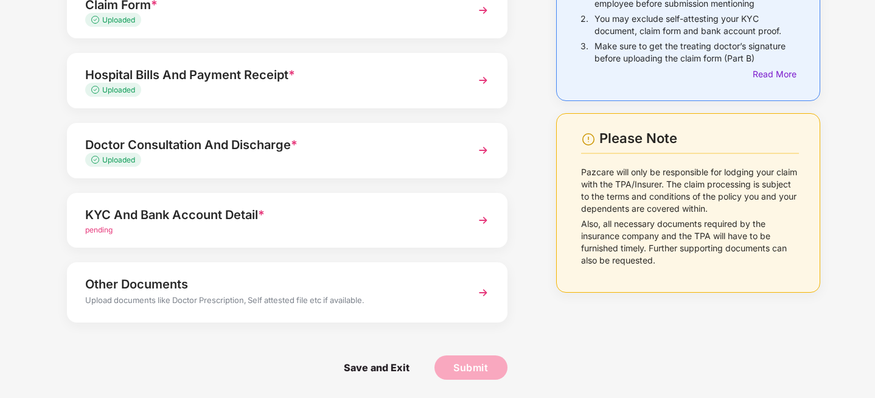
click at [195, 279] on div "Other Documents" at bounding box center [270, 284] width 370 height 19
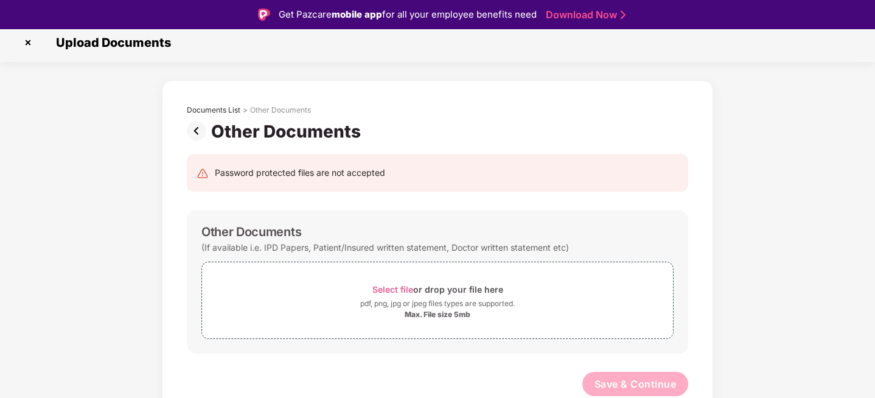
scroll to position [6, 0]
click at [395, 288] on span "Select file" at bounding box center [393, 289] width 41 height 10
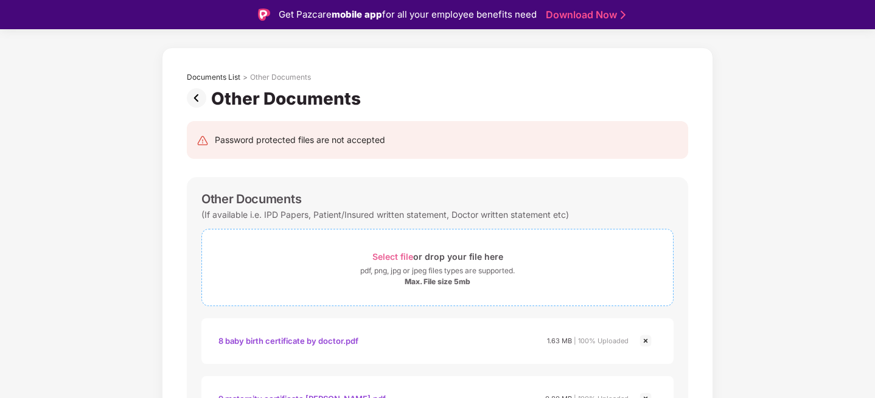
scroll to position [47, 0]
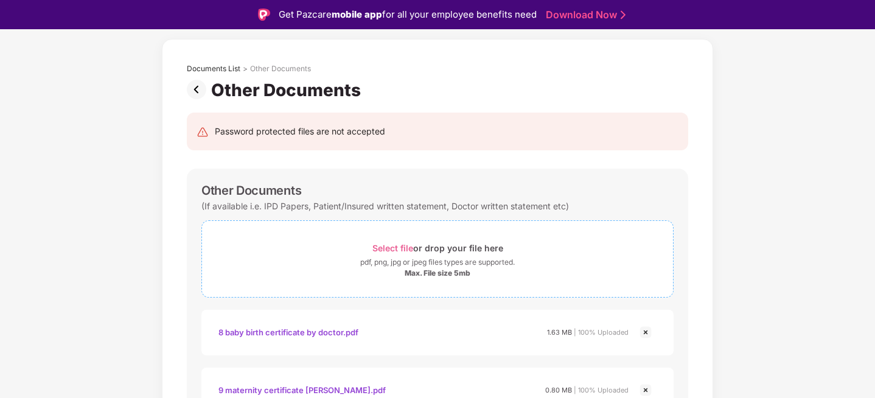
click at [394, 249] on span "Select file" at bounding box center [393, 248] width 41 height 10
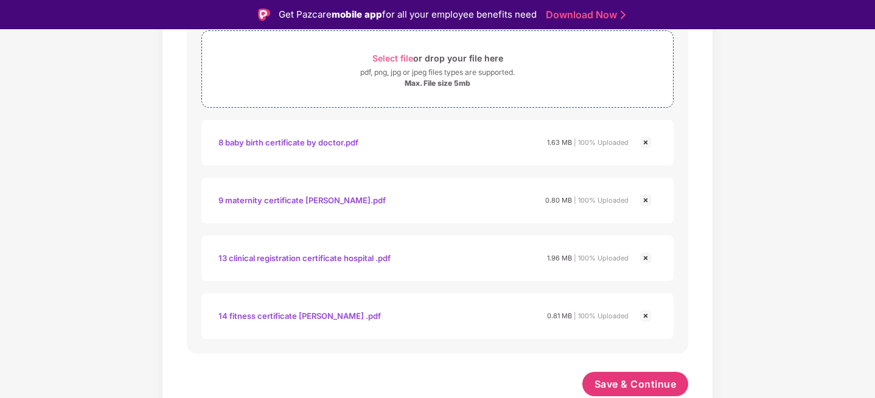
scroll to position [237, 0]
click at [396, 60] on span "Select file" at bounding box center [393, 58] width 41 height 10
click at [154, 252] on div "Documents List > Other Documents Other Documents Password protected files are n…" at bounding box center [437, 138] width 875 height 578
click at [624, 390] on span "Save & Continue" at bounding box center [636, 383] width 82 height 13
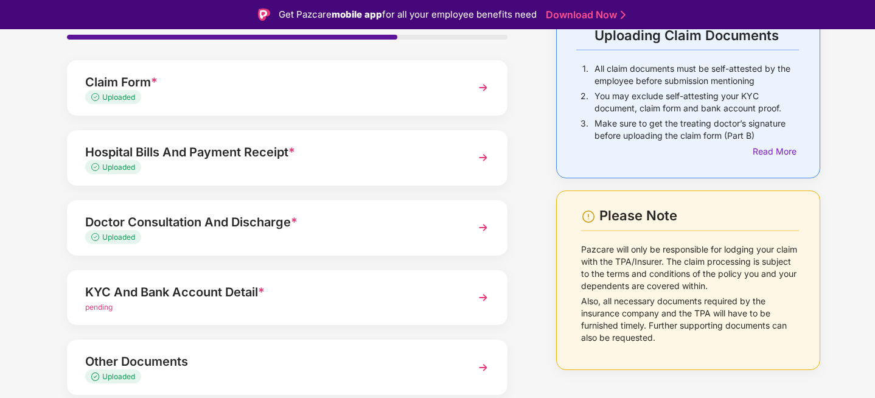
scroll to position [135, 0]
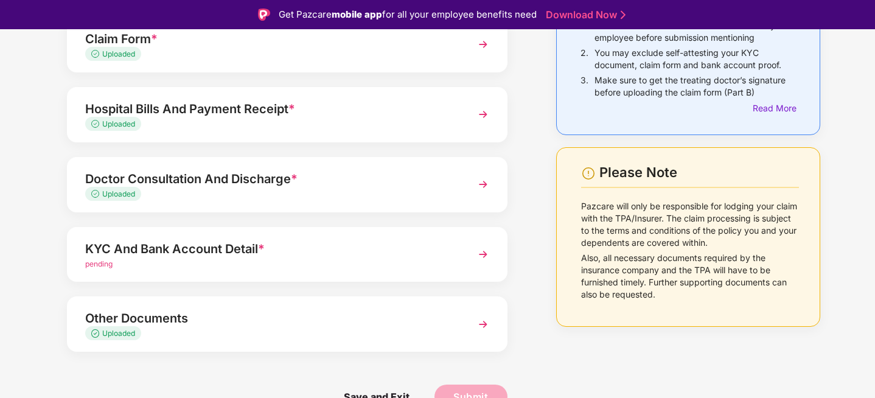
click at [475, 327] on img at bounding box center [483, 324] width 22 height 22
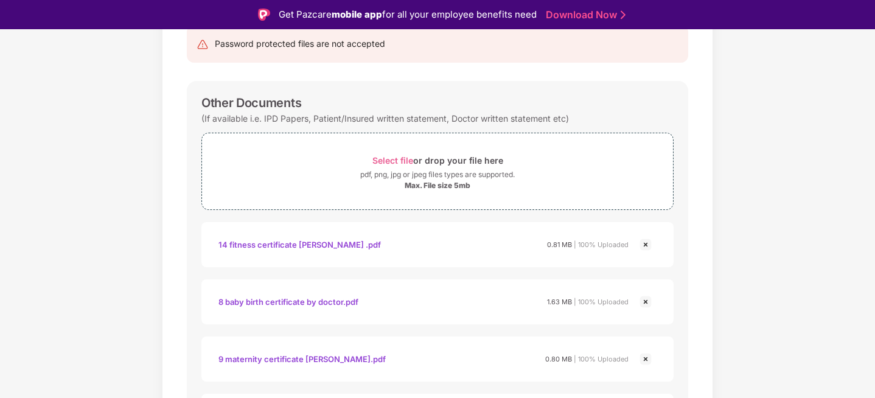
scroll to position [235, 0]
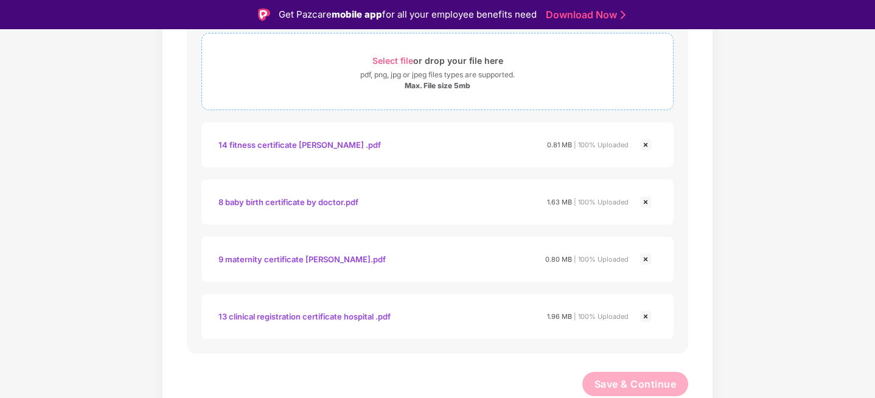
click at [399, 61] on span "Select file" at bounding box center [393, 60] width 41 height 10
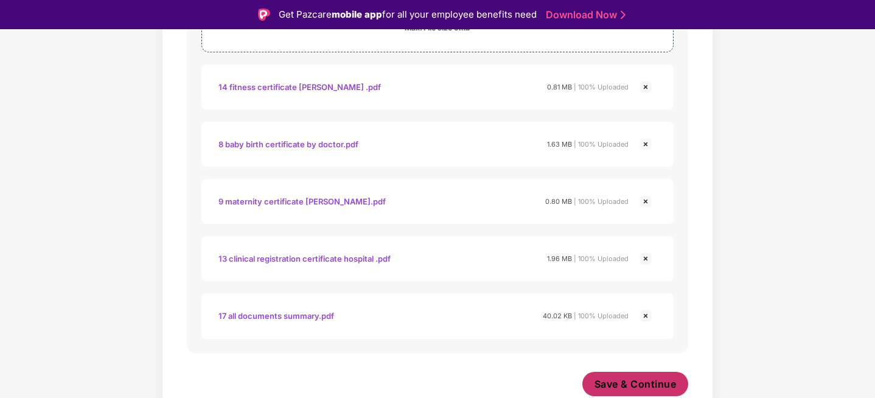
scroll to position [293, 0]
click at [623, 385] on span "Save & Continue" at bounding box center [636, 383] width 82 height 13
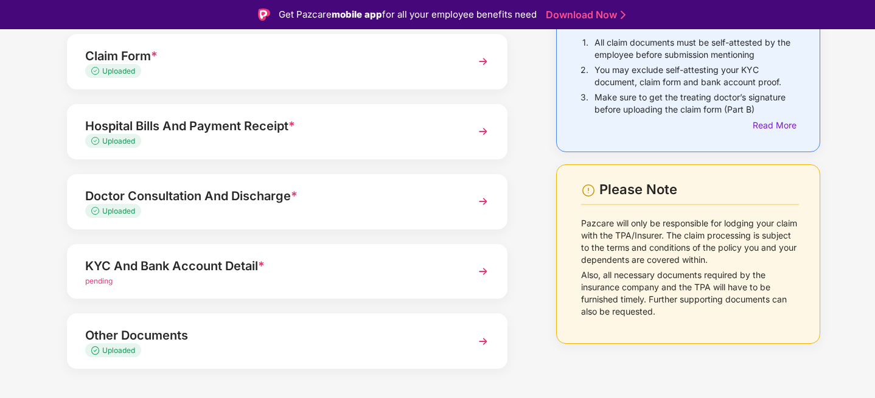
scroll to position [135, 0]
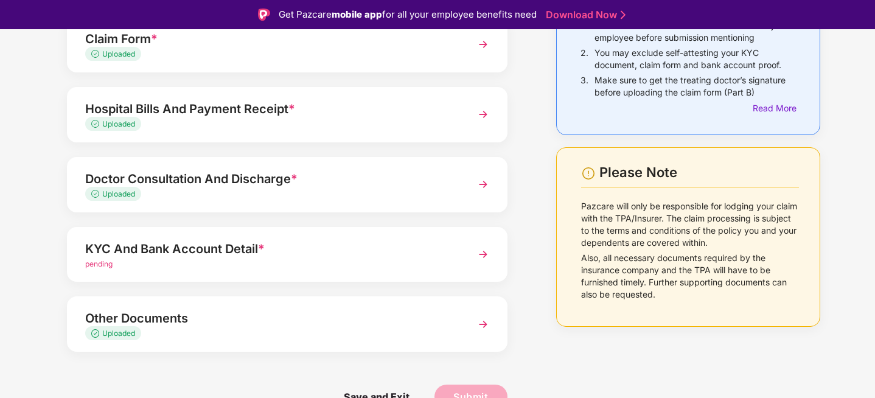
click at [474, 252] on img at bounding box center [483, 254] width 22 height 22
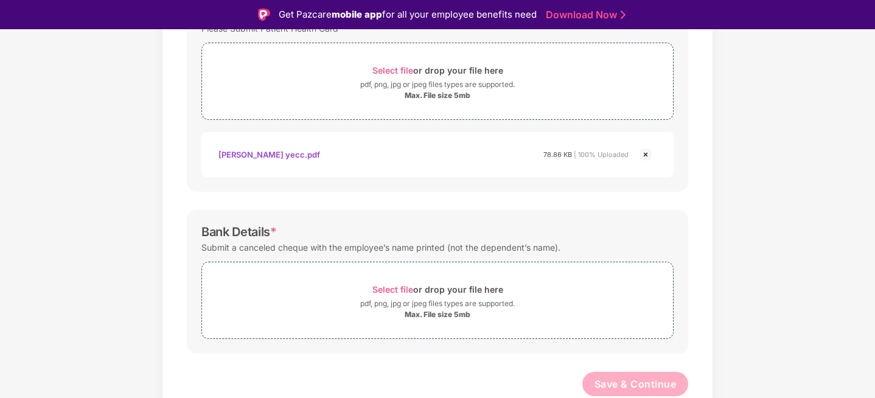
click at [135, 188] on div "Documents List > KYC and Bank Account Detail KYC and Bank Account Detail Passwo…" at bounding box center [437, 6] width 875 height 842
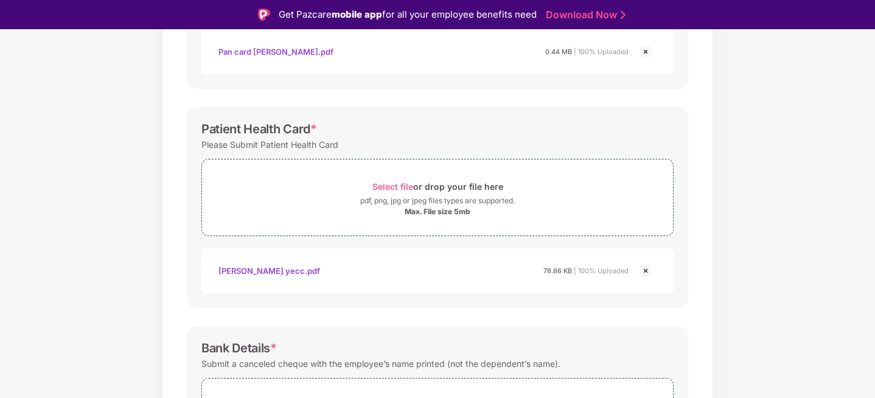
scroll to position [502, 0]
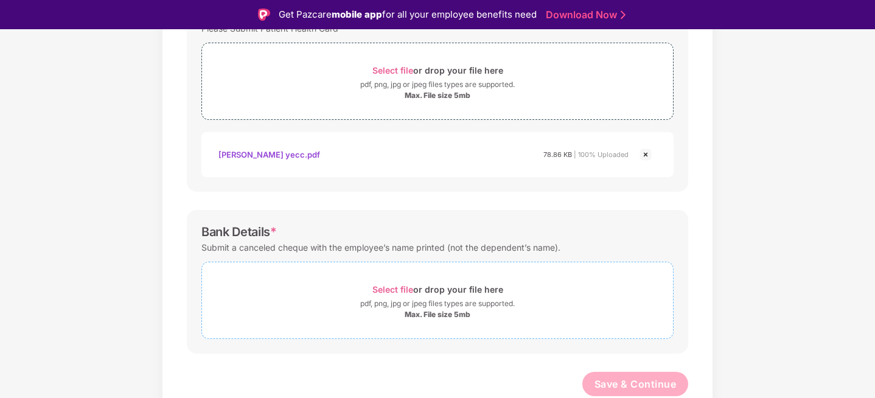
click at [398, 291] on span "Select file" at bounding box center [393, 289] width 41 height 10
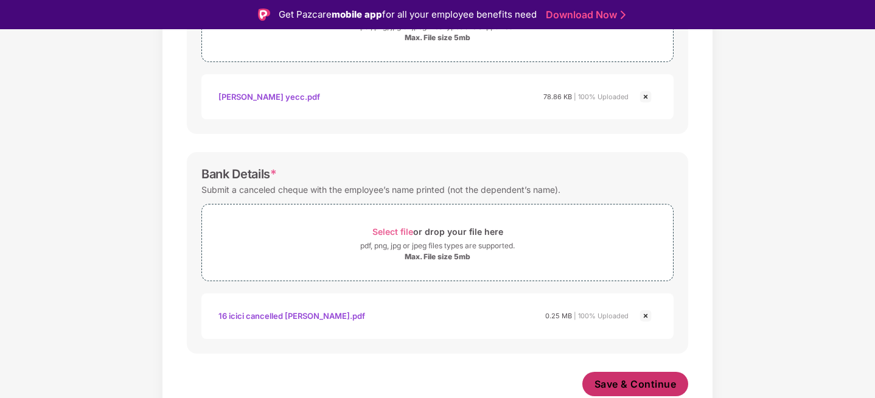
scroll to position [559, 0]
click at [638, 386] on span "Save & Continue" at bounding box center [636, 383] width 82 height 13
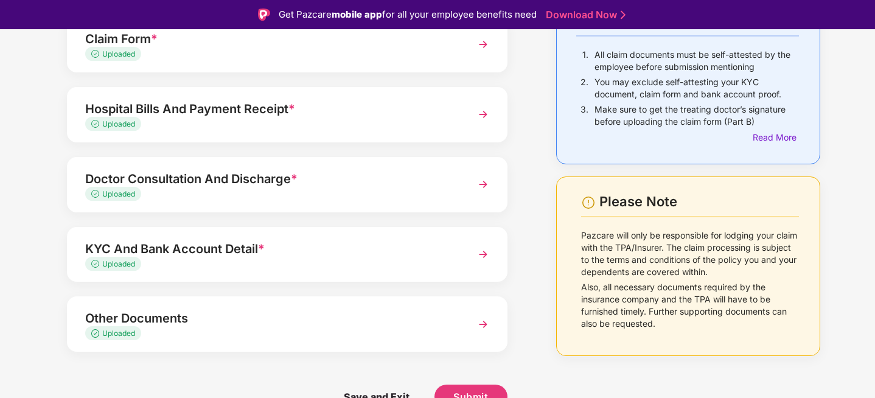
scroll to position [29, 0]
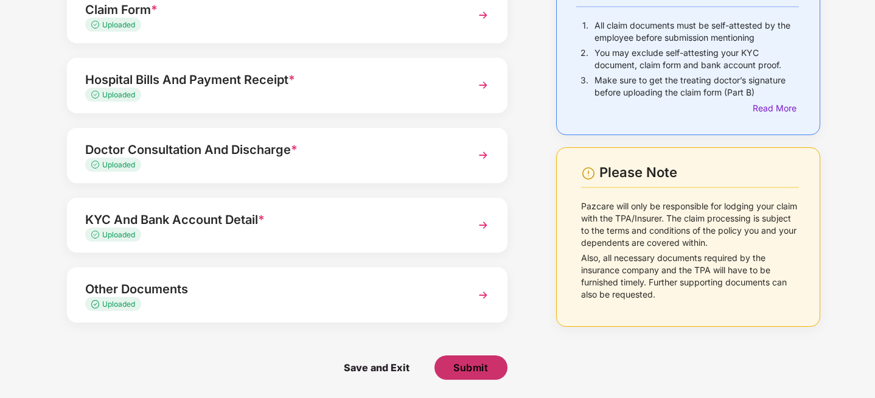
click at [466, 367] on span "Submit" at bounding box center [471, 367] width 35 height 13
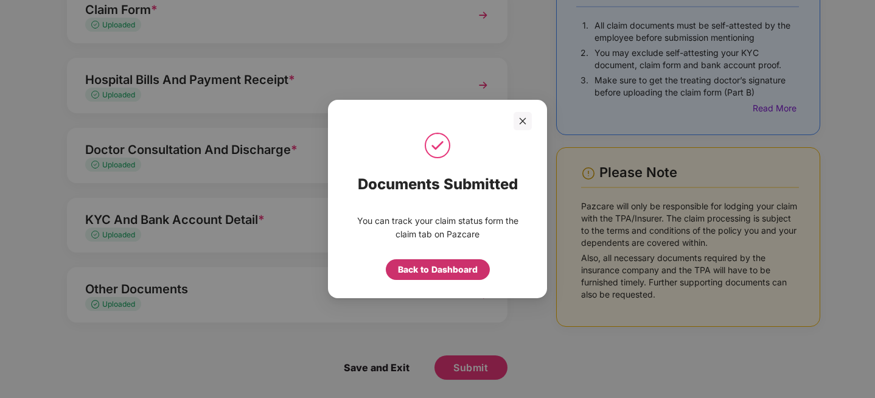
click at [448, 269] on div "Back to Dashboard" at bounding box center [438, 269] width 80 height 13
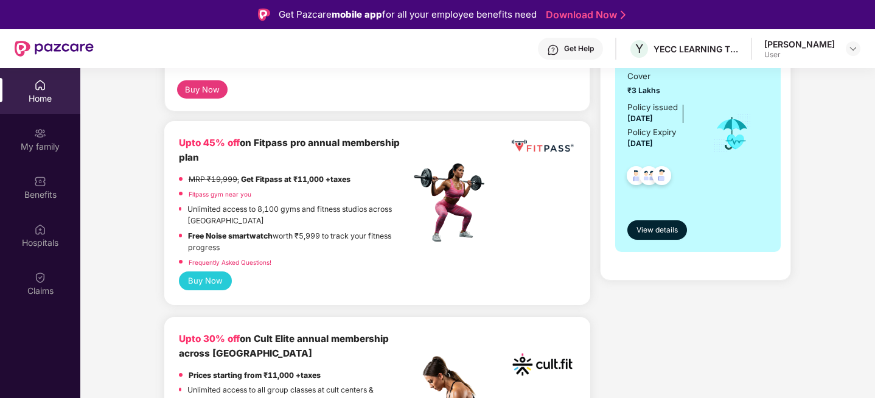
scroll to position [366, 0]
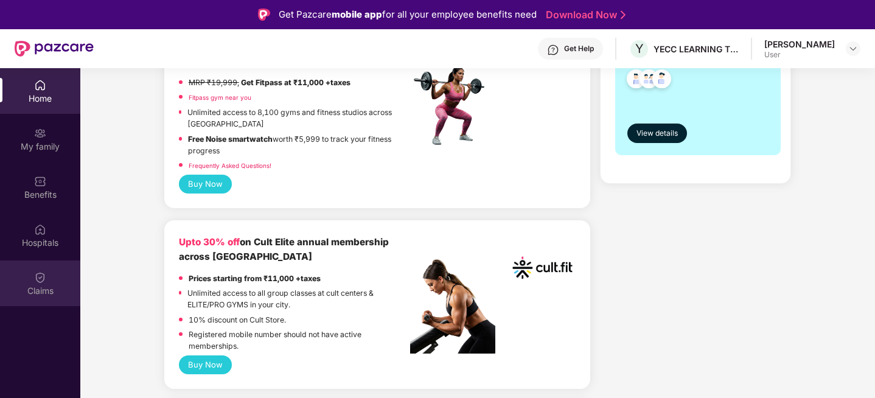
click at [38, 273] on img at bounding box center [40, 277] width 12 height 12
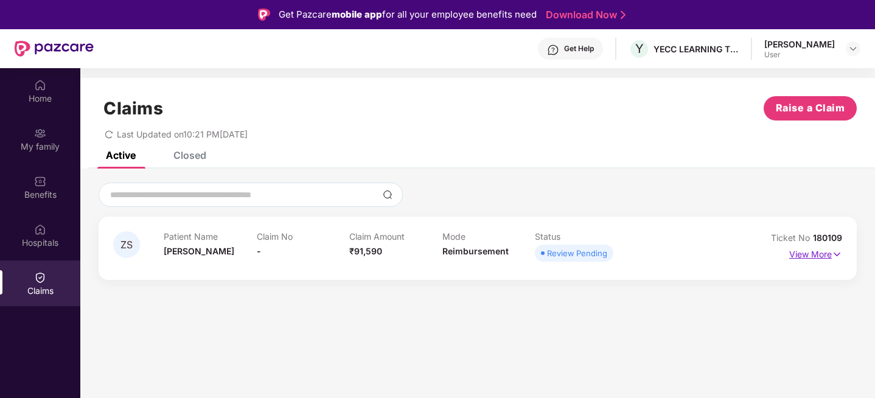
click at [810, 258] on p "View More" at bounding box center [816, 253] width 53 height 16
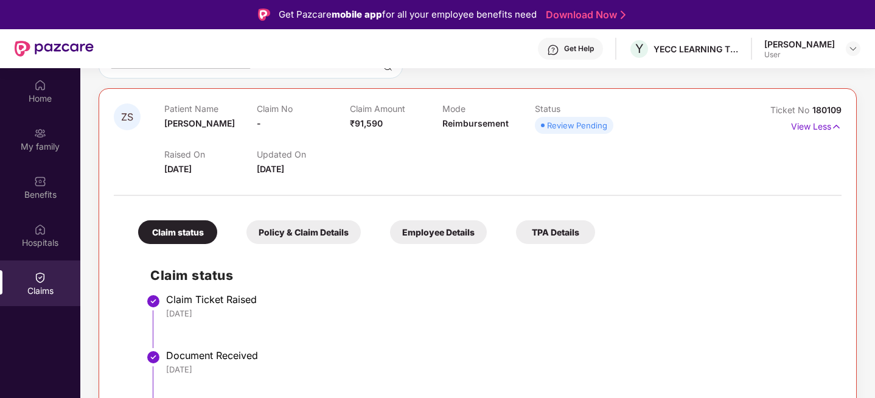
scroll to position [68, 0]
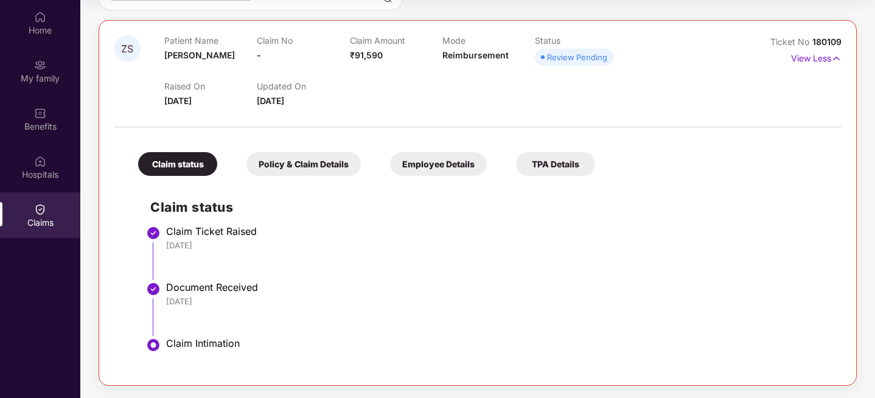
click at [300, 166] on div "Policy & Claim Details" at bounding box center [304, 164] width 114 height 24
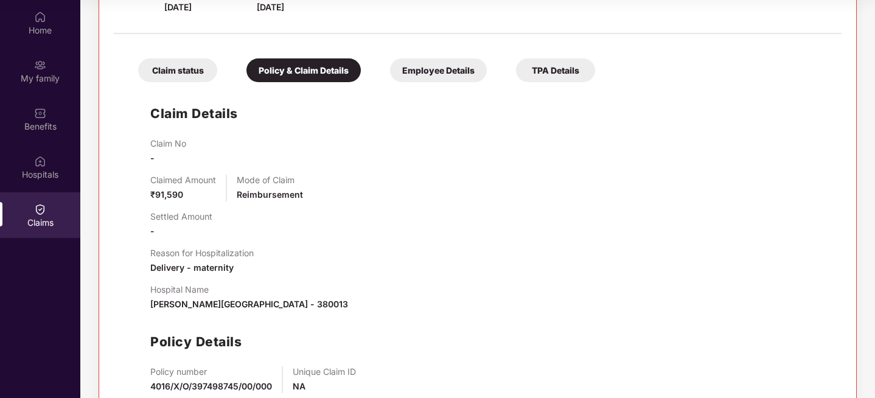
scroll to position [215, 0]
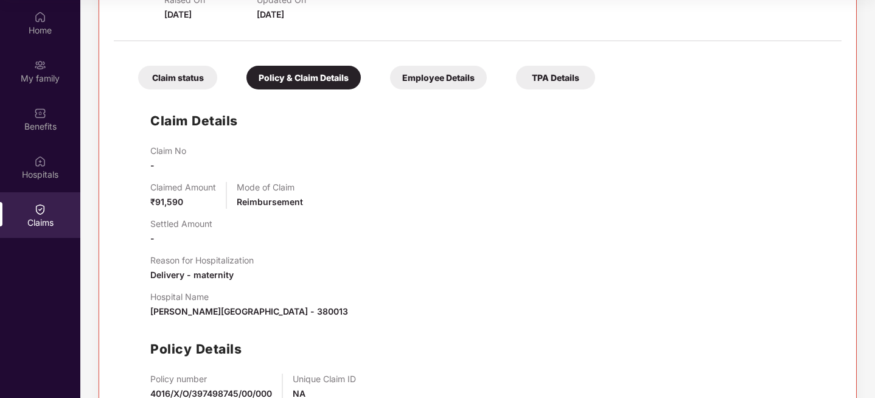
click at [454, 82] on div "Employee Details" at bounding box center [438, 78] width 97 height 24
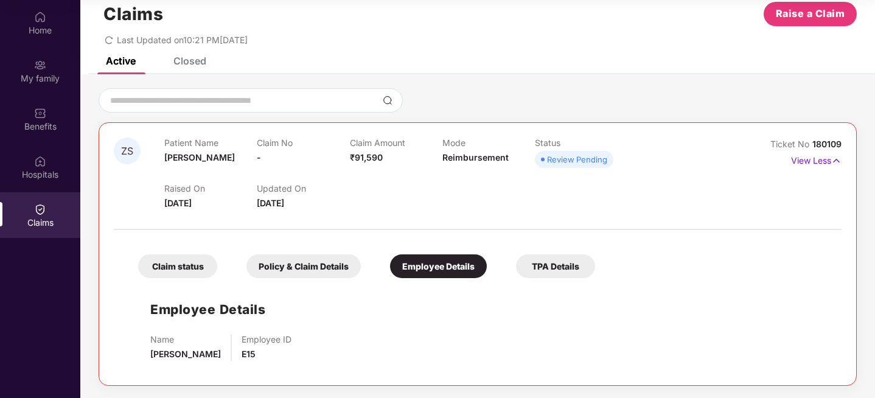
scroll to position [26, 0]
click at [558, 265] on div "TPA Details" at bounding box center [555, 266] width 79 height 24
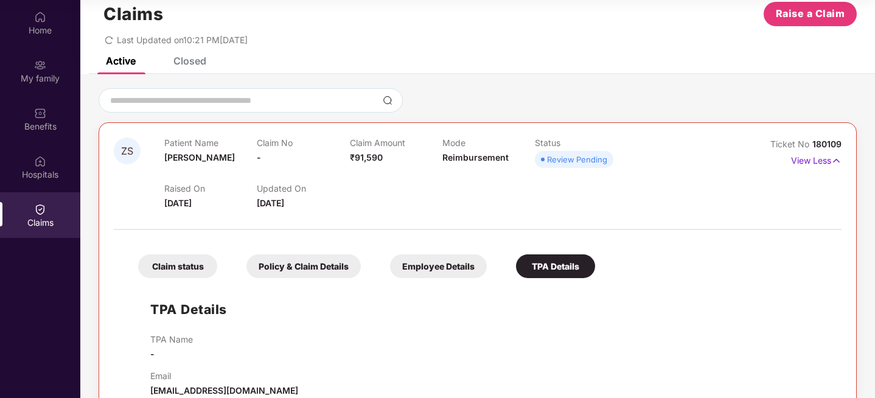
scroll to position [53, 0]
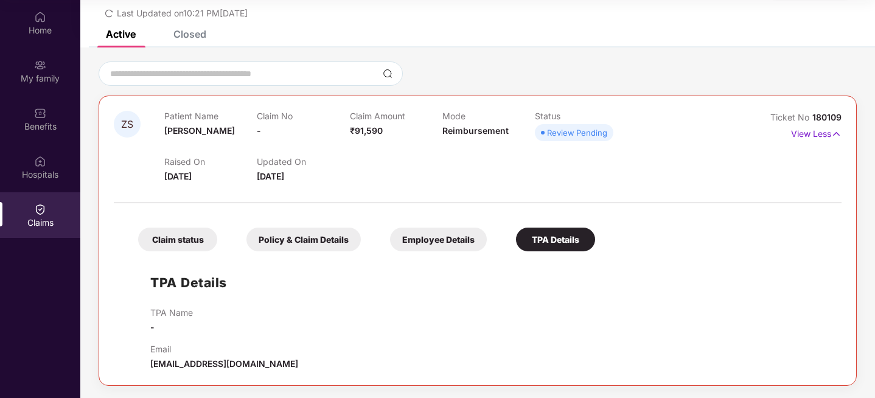
click at [182, 242] on div "Claim status" at bounding box center [177, 240] width 79 height 24
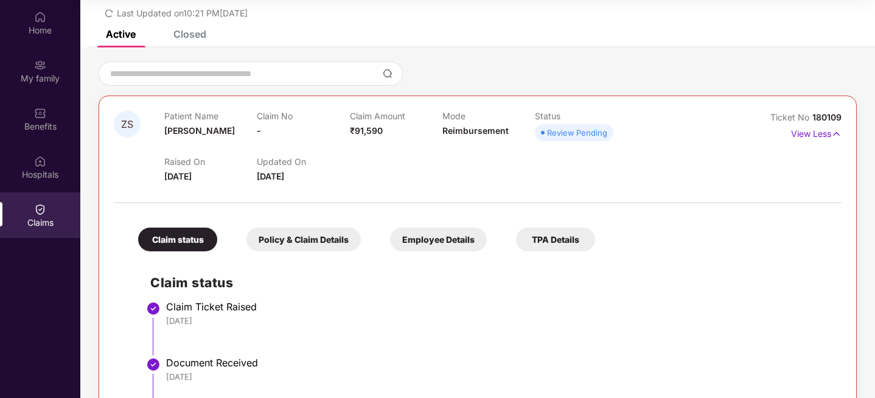
scroll to position [128, 0]
